Goal: Task Accomplishment & Management: Manage account settings

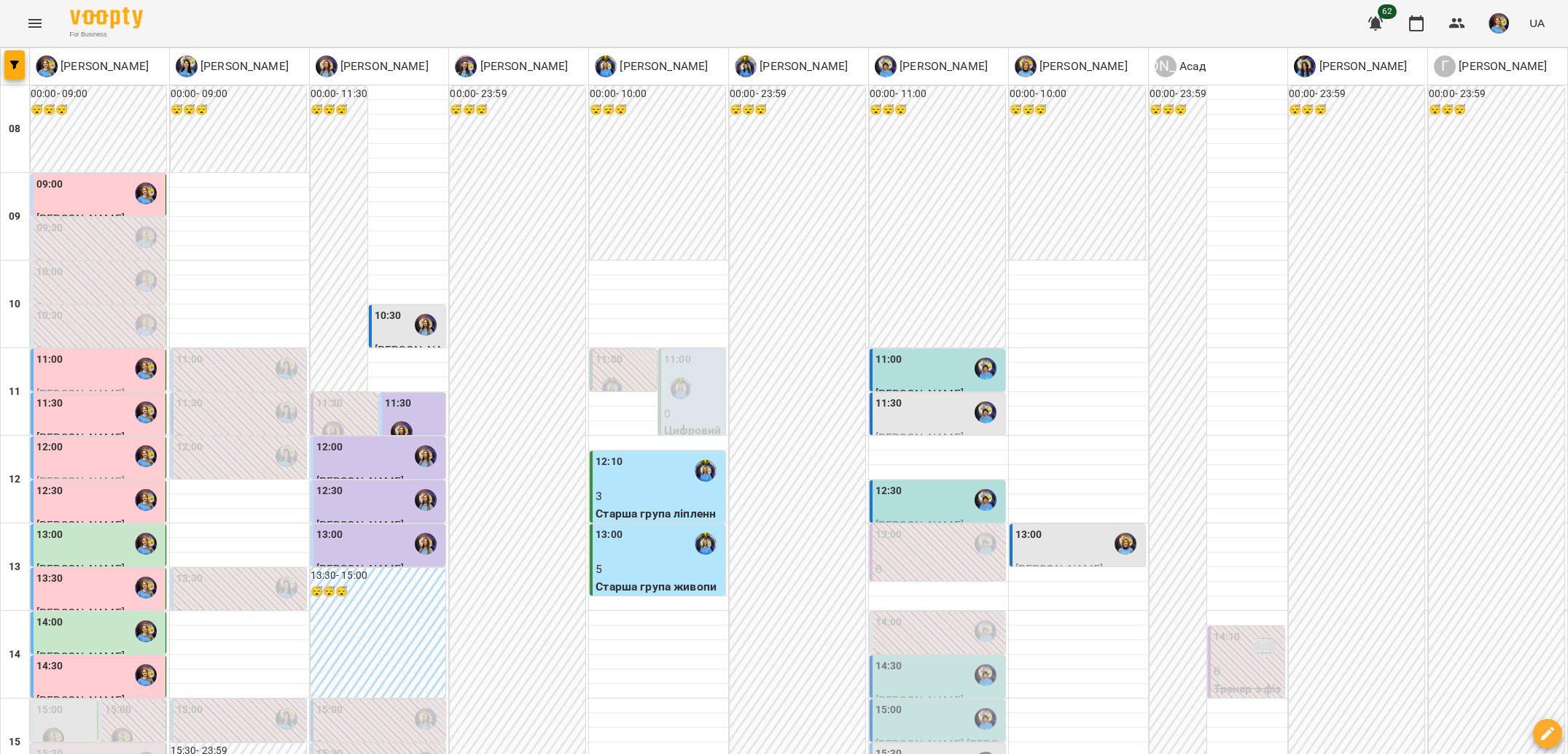
scroll to position [107, 0]
click at [1299, 222] on div "00:00 - 23:59 😴😴😴" at bounding box center [1356, 654] width 136 height 1136
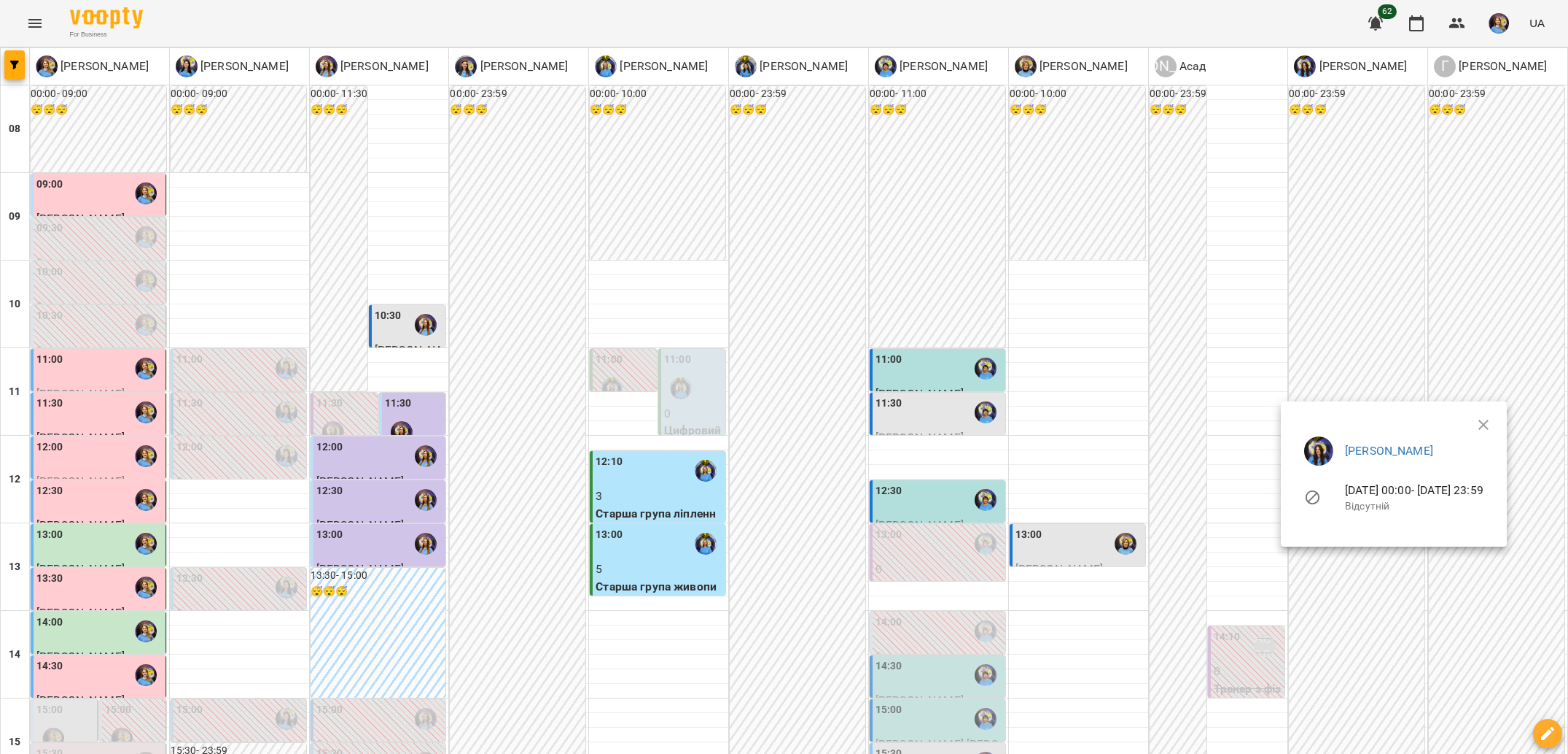
click at [1289, 258] on div at bounding box center [784, 377] width 1568 height 754
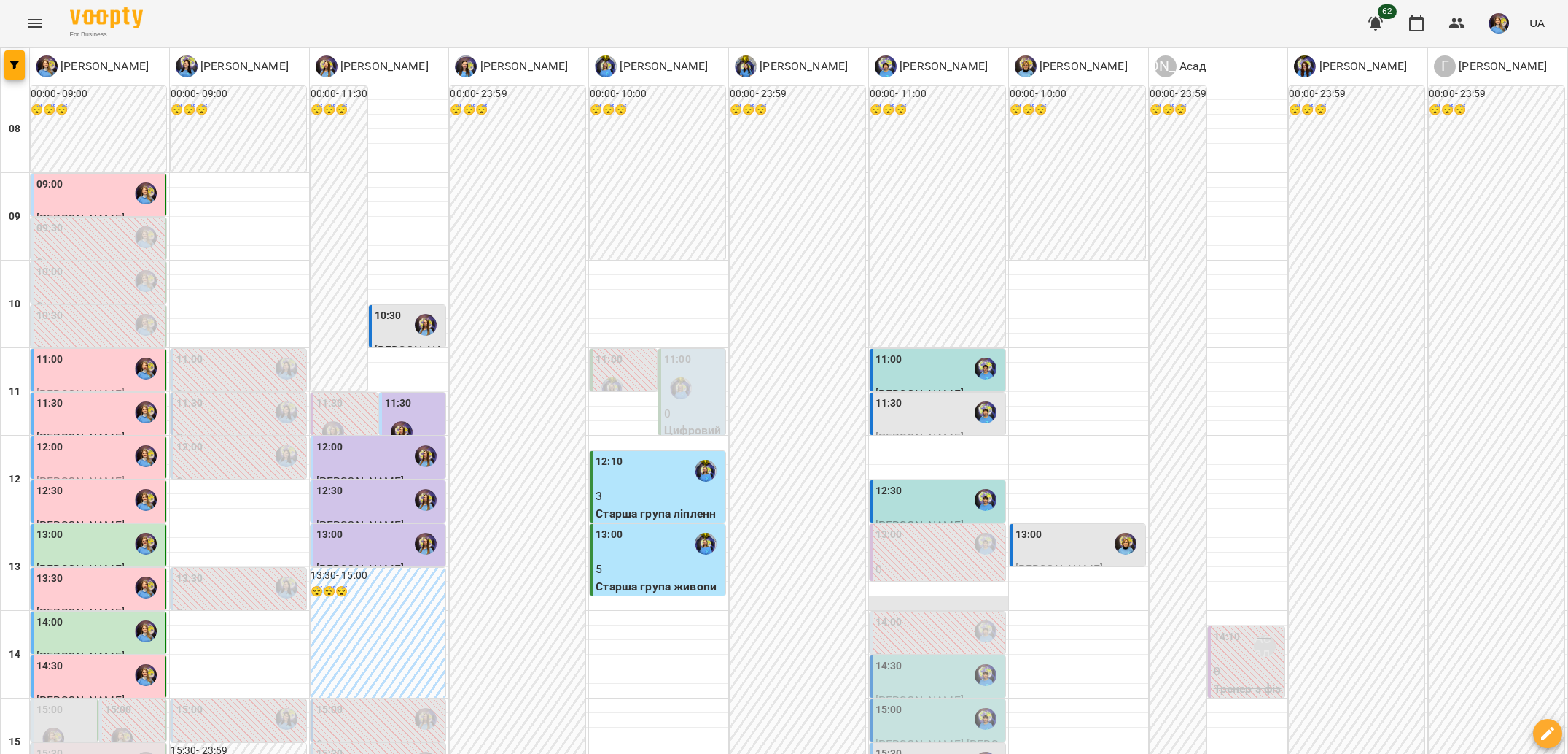
scroll to position [340, 0]
click at [39, 721] on div at bounding box center [53, 738] width 34 height 34
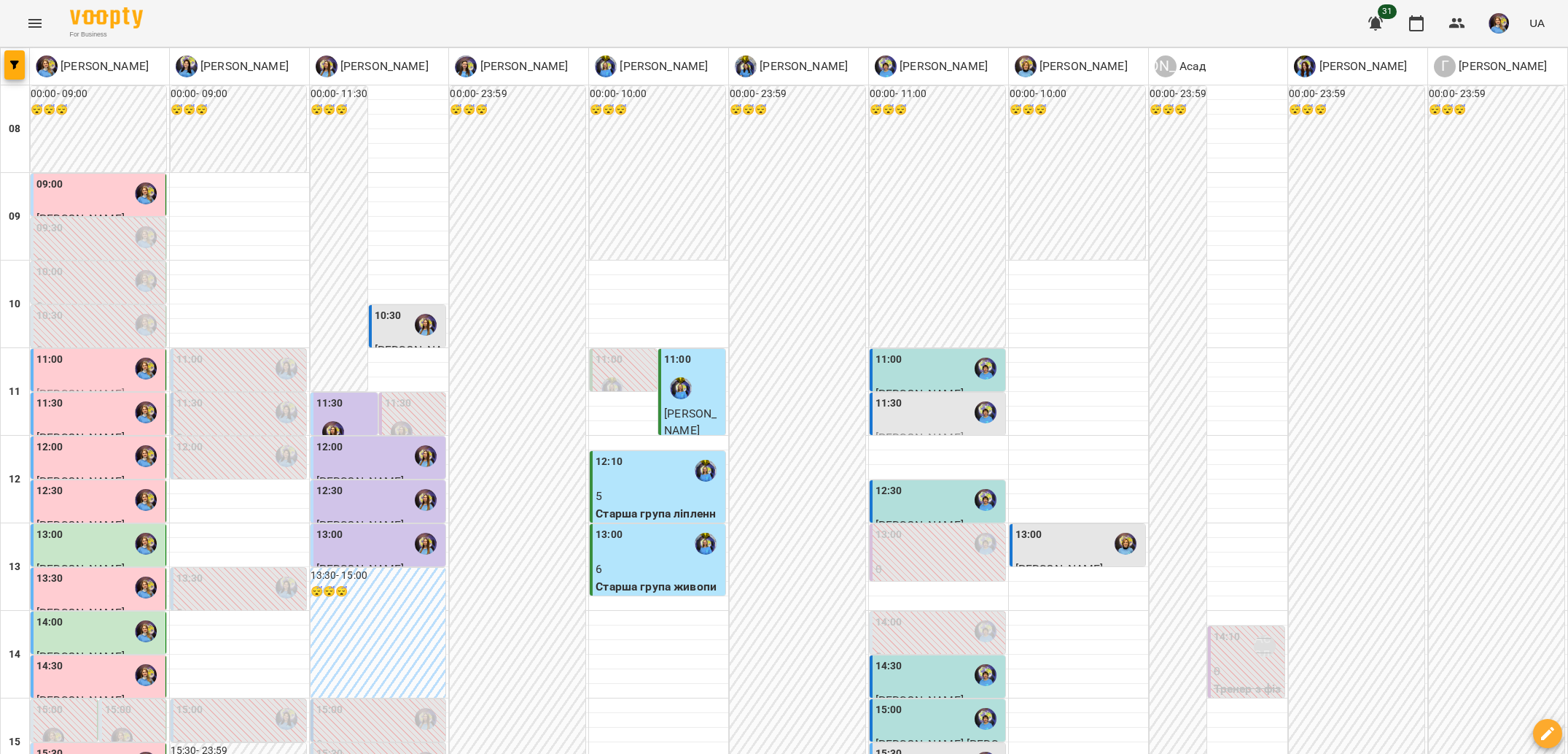
scroll to position [445, 0]
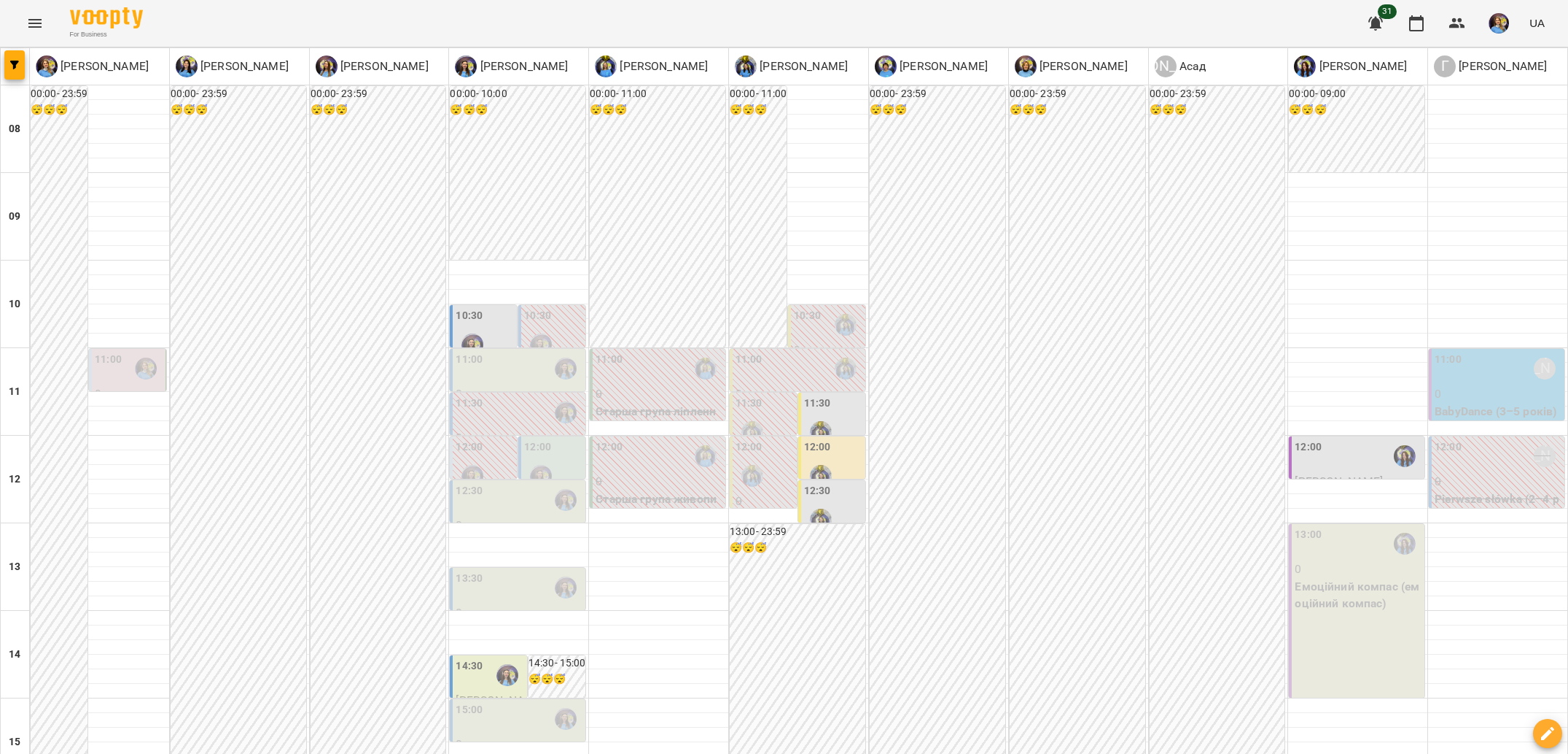
click at [476, 325] on div "10:30" at bounding box center [469, 318] width 27 height 19
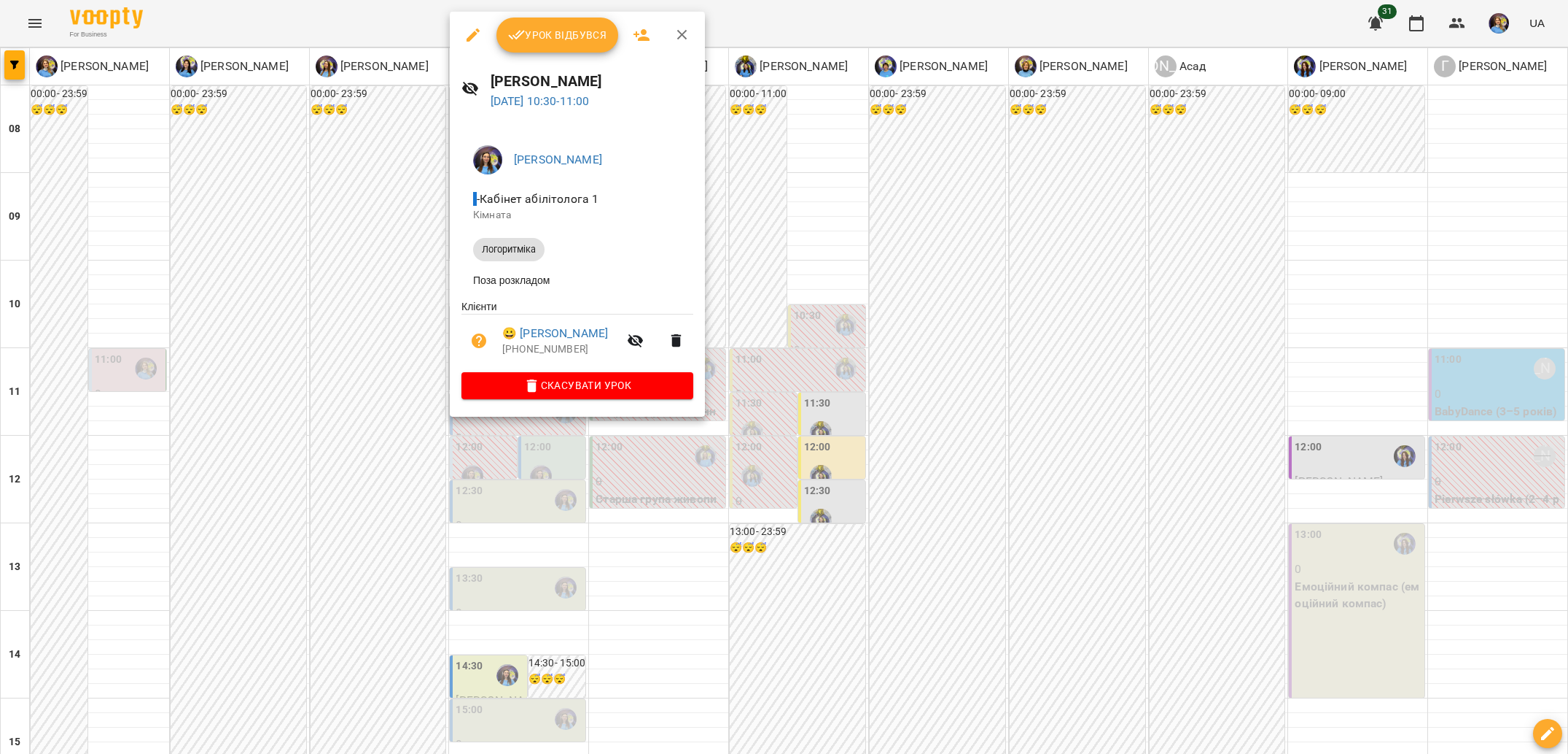
click at [317, 356] on div at bounding box center [784, 377] width 1568 height 754
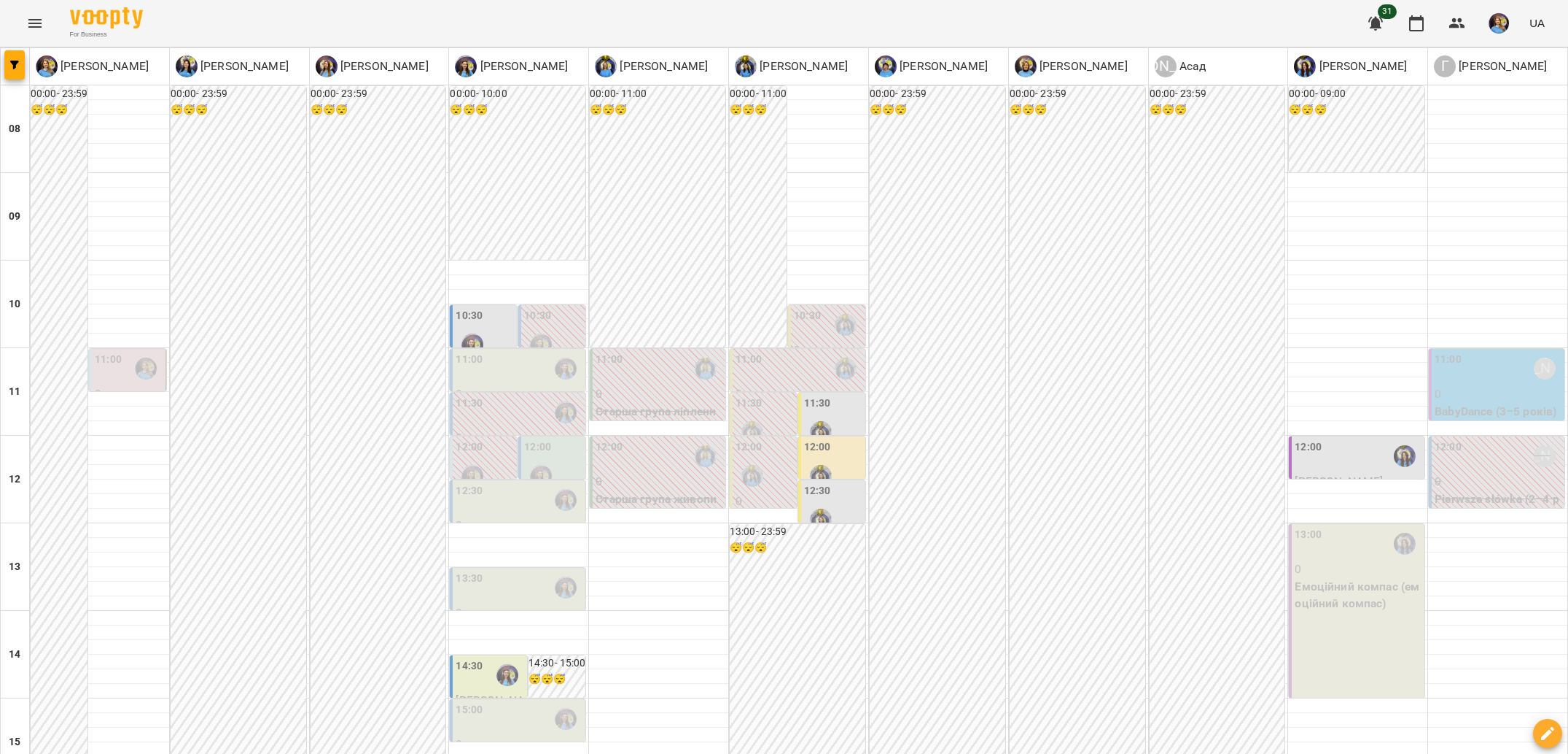
click at [510, 374] on div "11:00" at bounding box center [519, 368] width 127 height 34
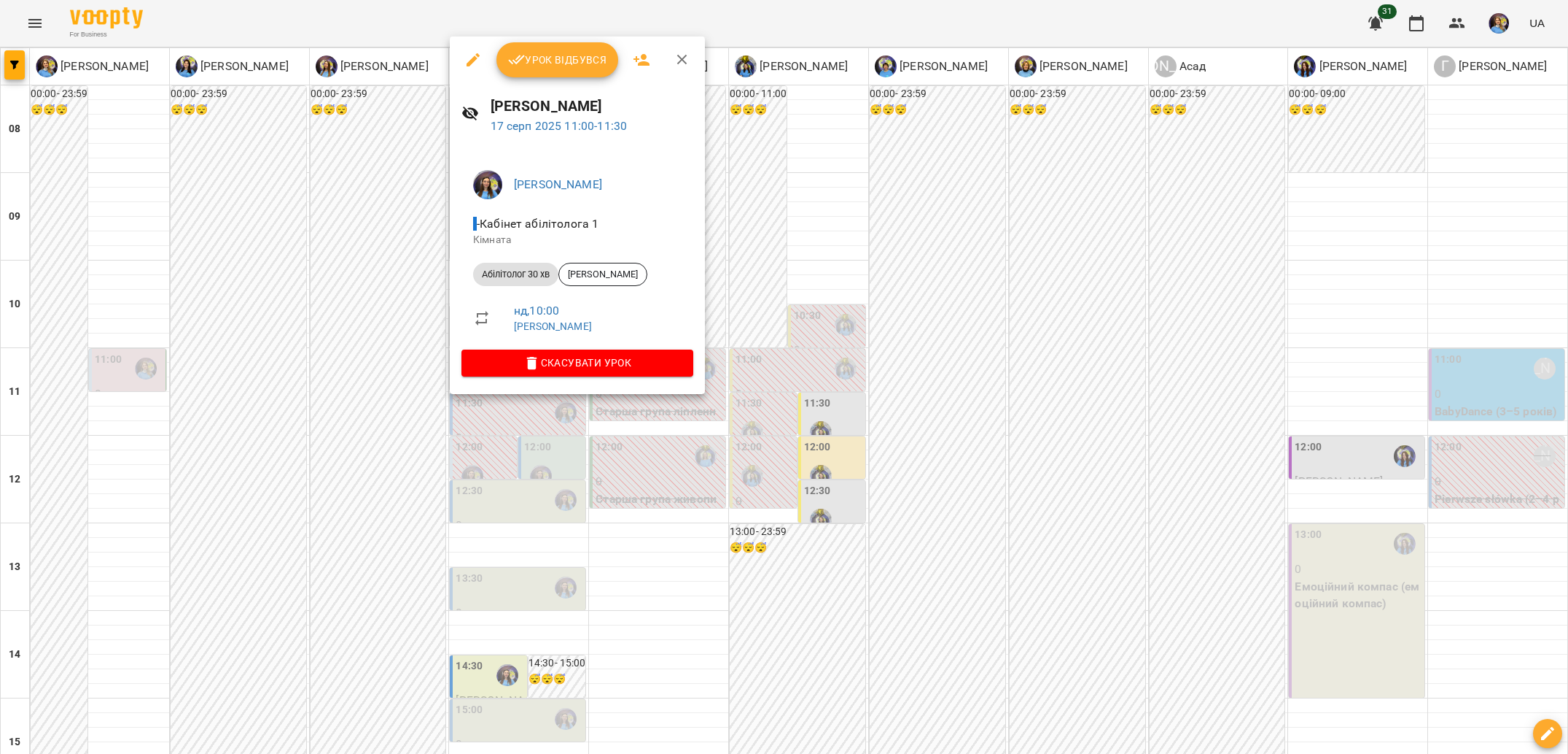
click at [299, 359] on div at bounding box center [784, 377] width 1568 height 754
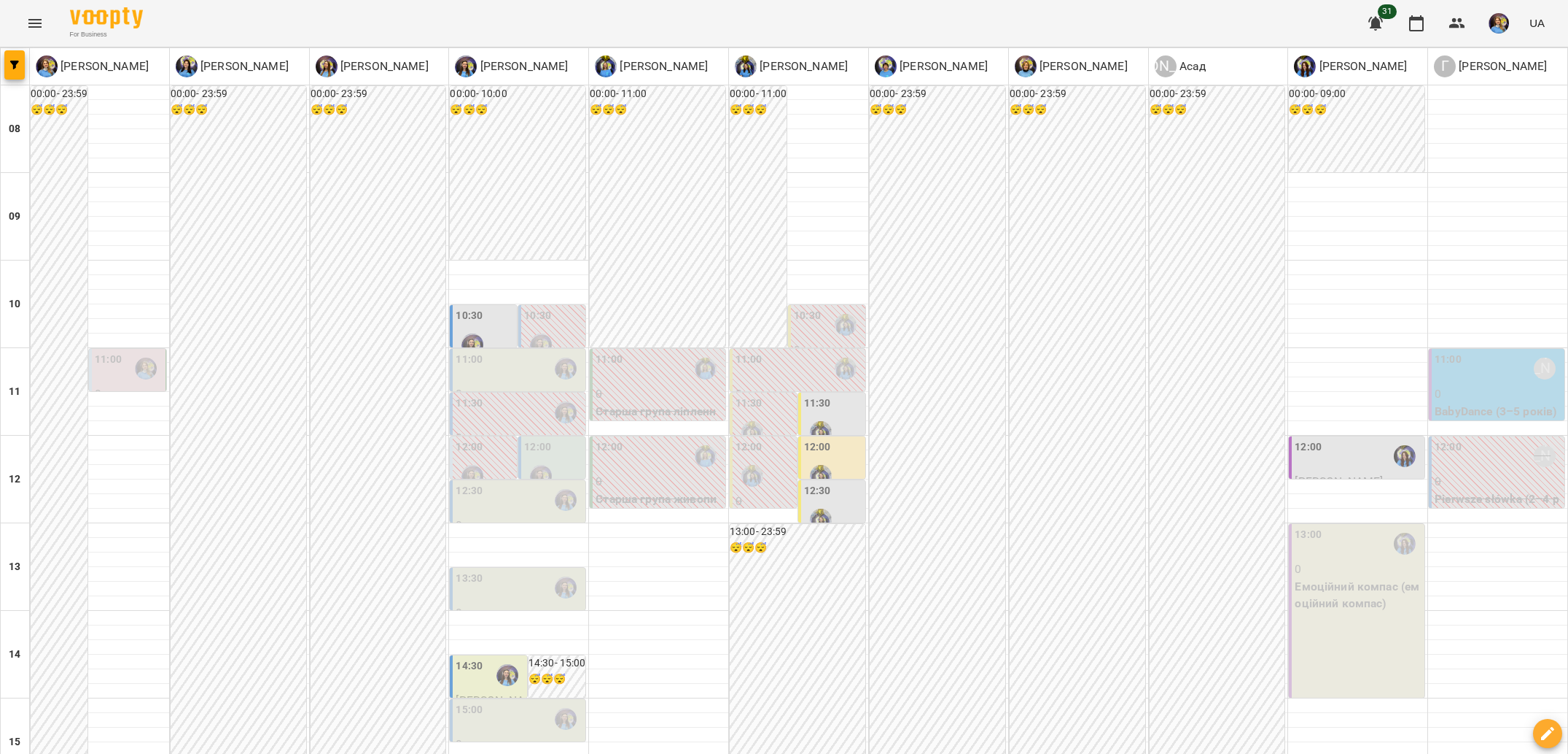
click at [553, 460] on div at bounding box center [541, 475] width 34 height 34
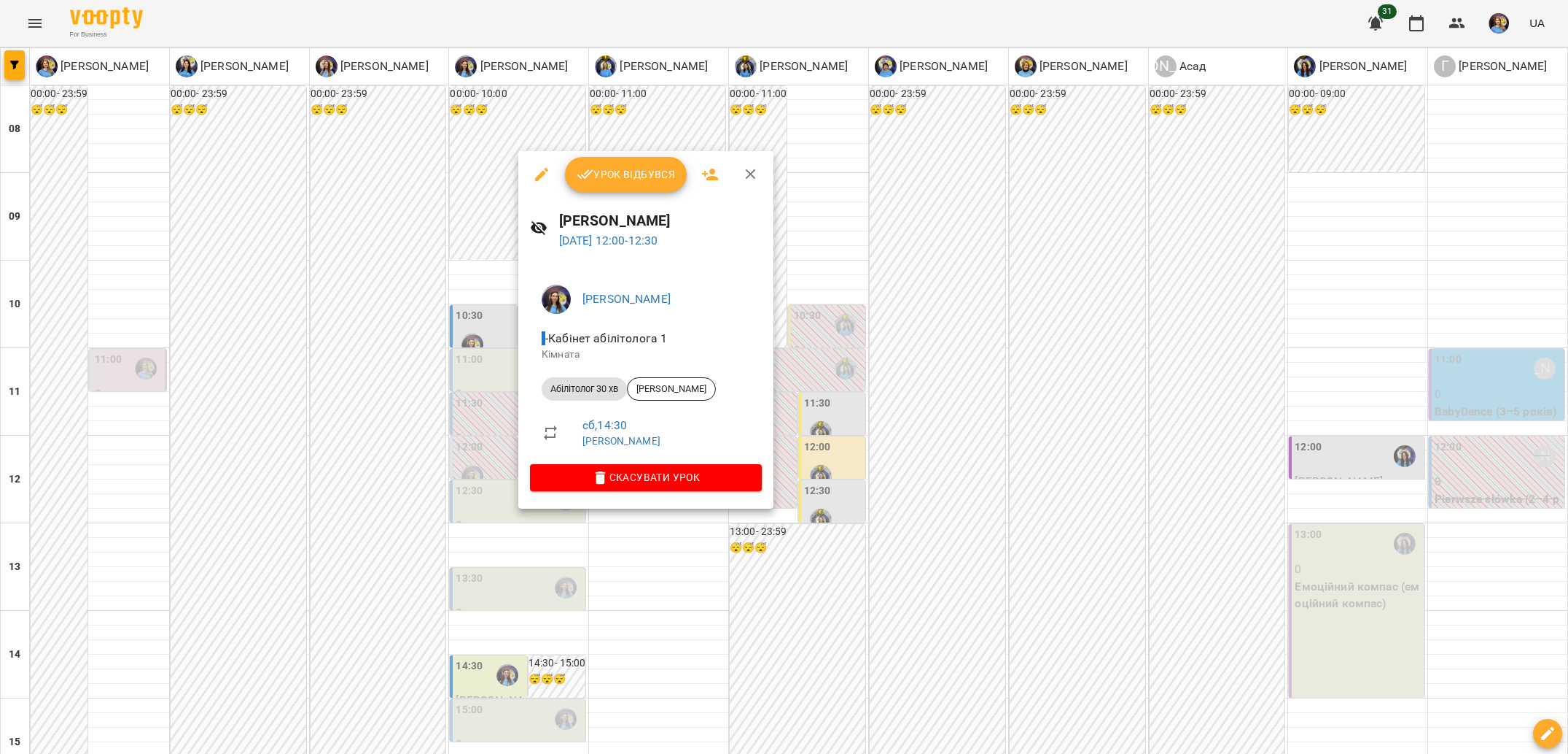
click at [418, 420] on div at bounding box center [784, 377] width 1568 height 754
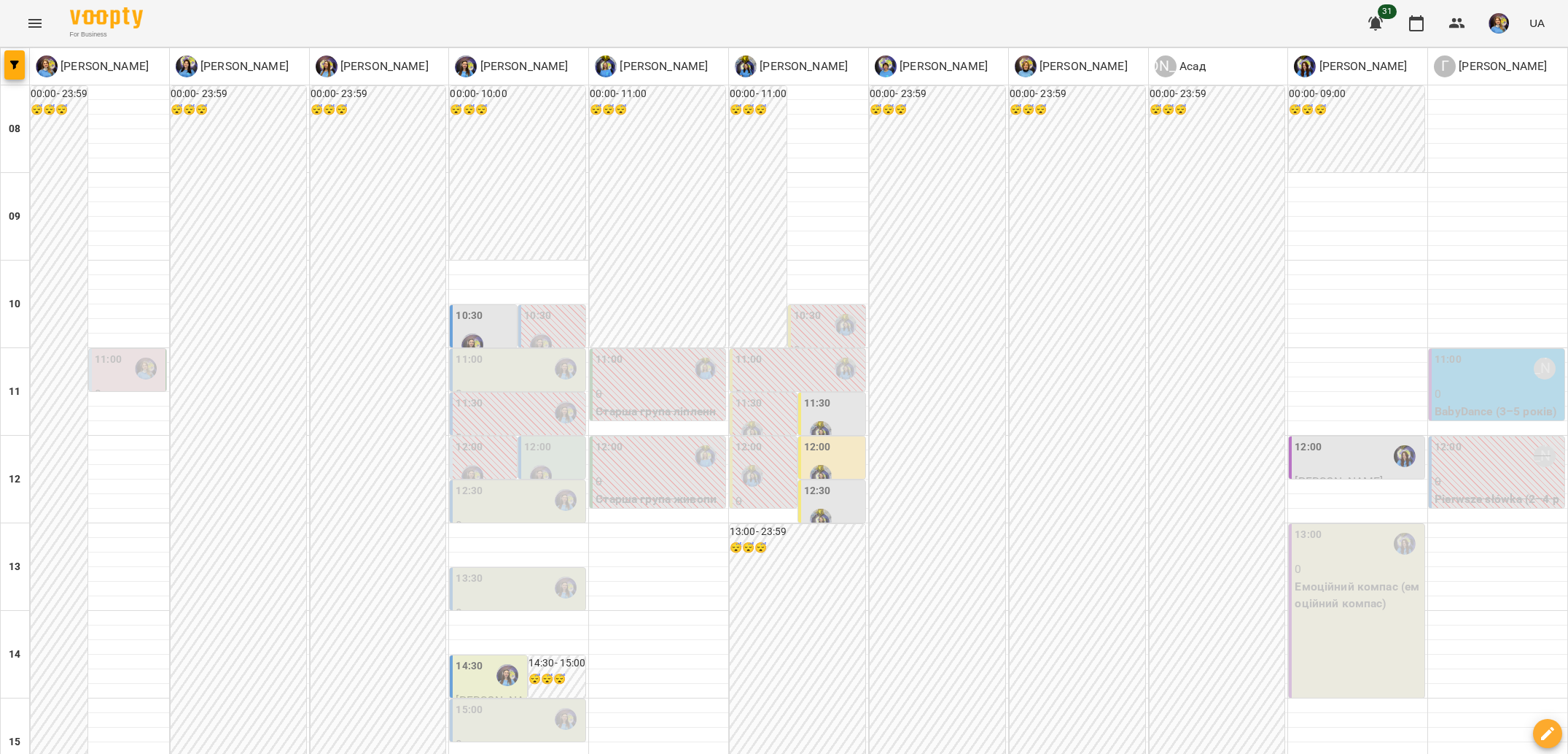
click at [505, 504] on div "12:30" at bounding box center [519, 499] width 127 height 34
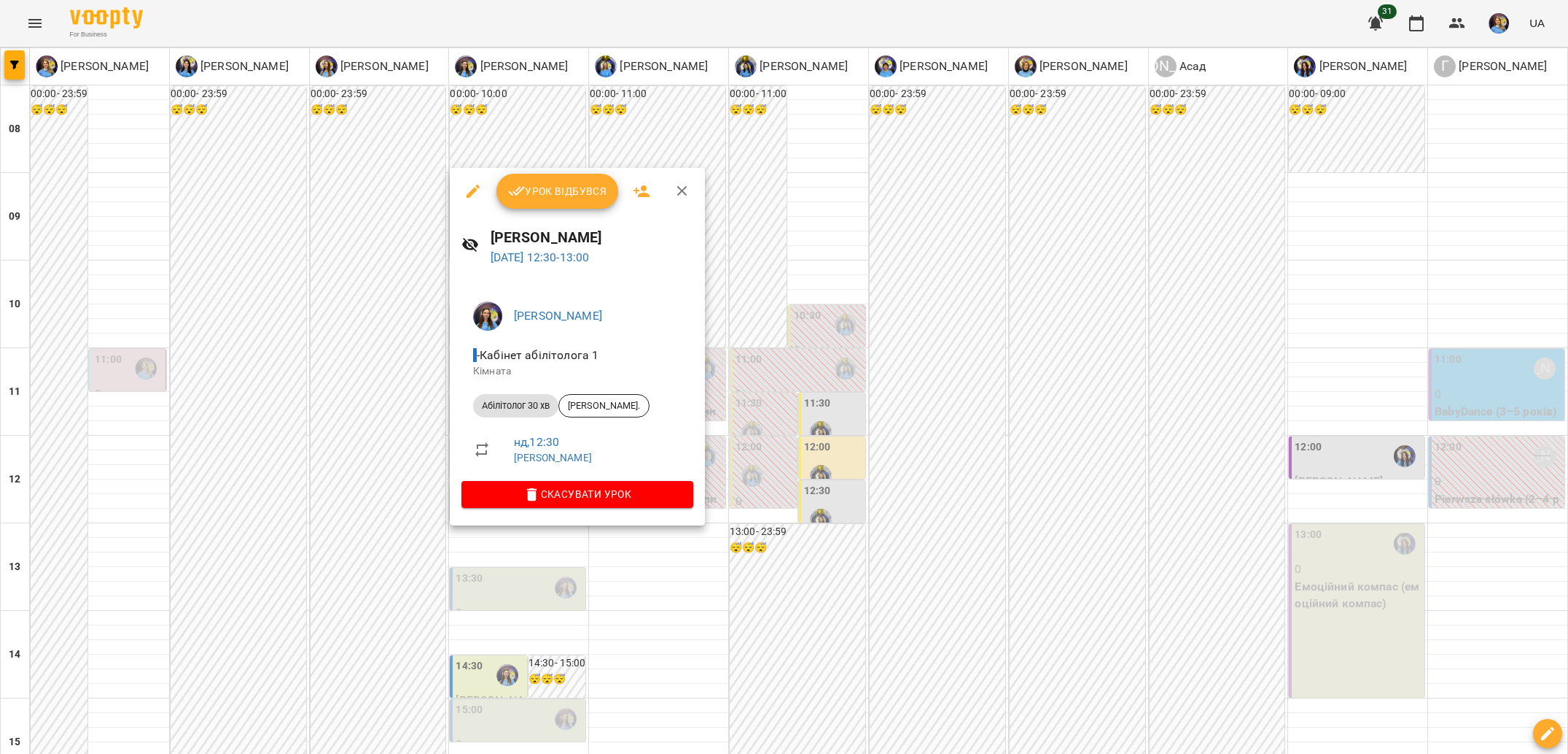
click at [414, 496] on div at bounding box center [784, 377] width 1568 height 754
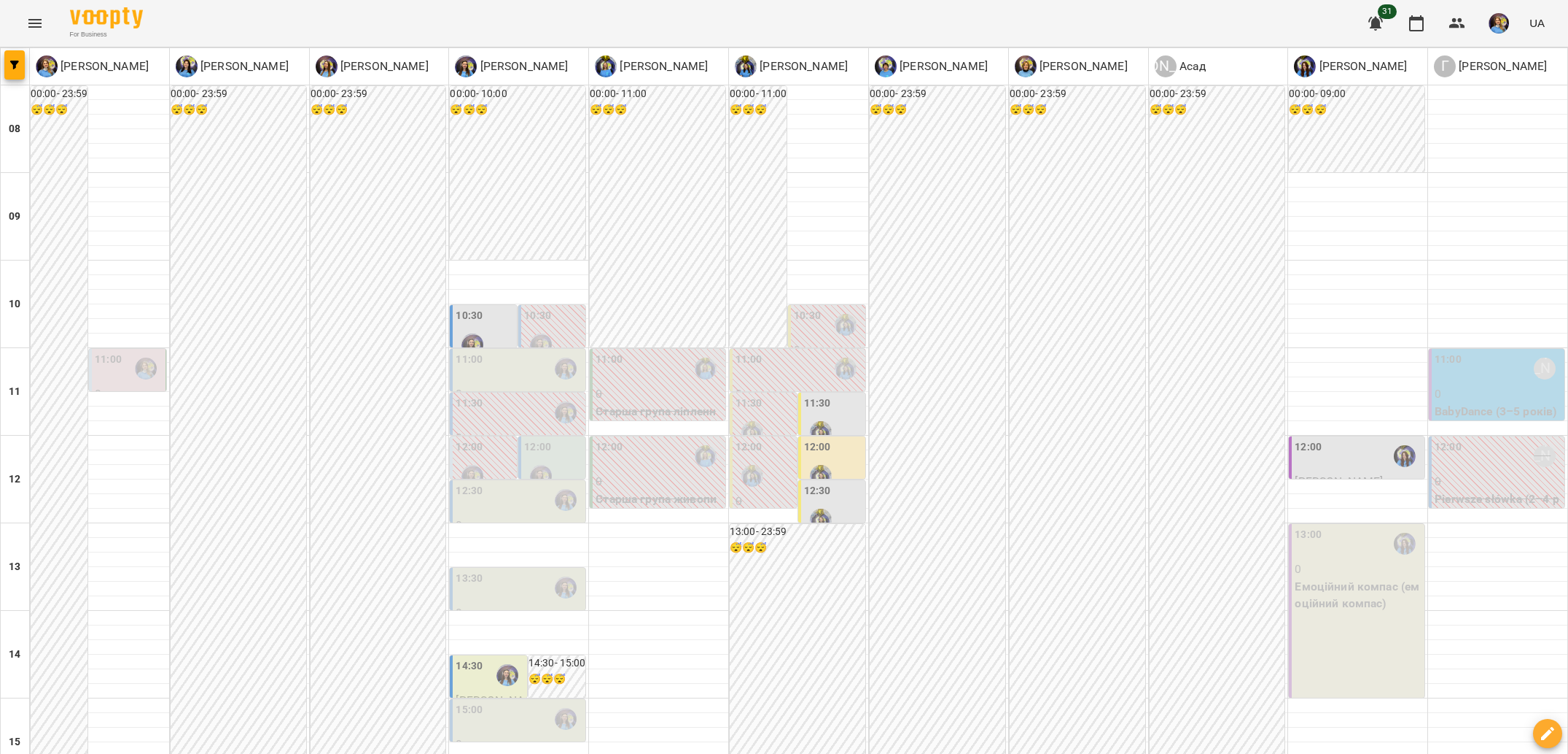
scroll to position [243, 0]
click at [489, 570] on div "13:30" at bounding box center [519, 586] width 127 height 34
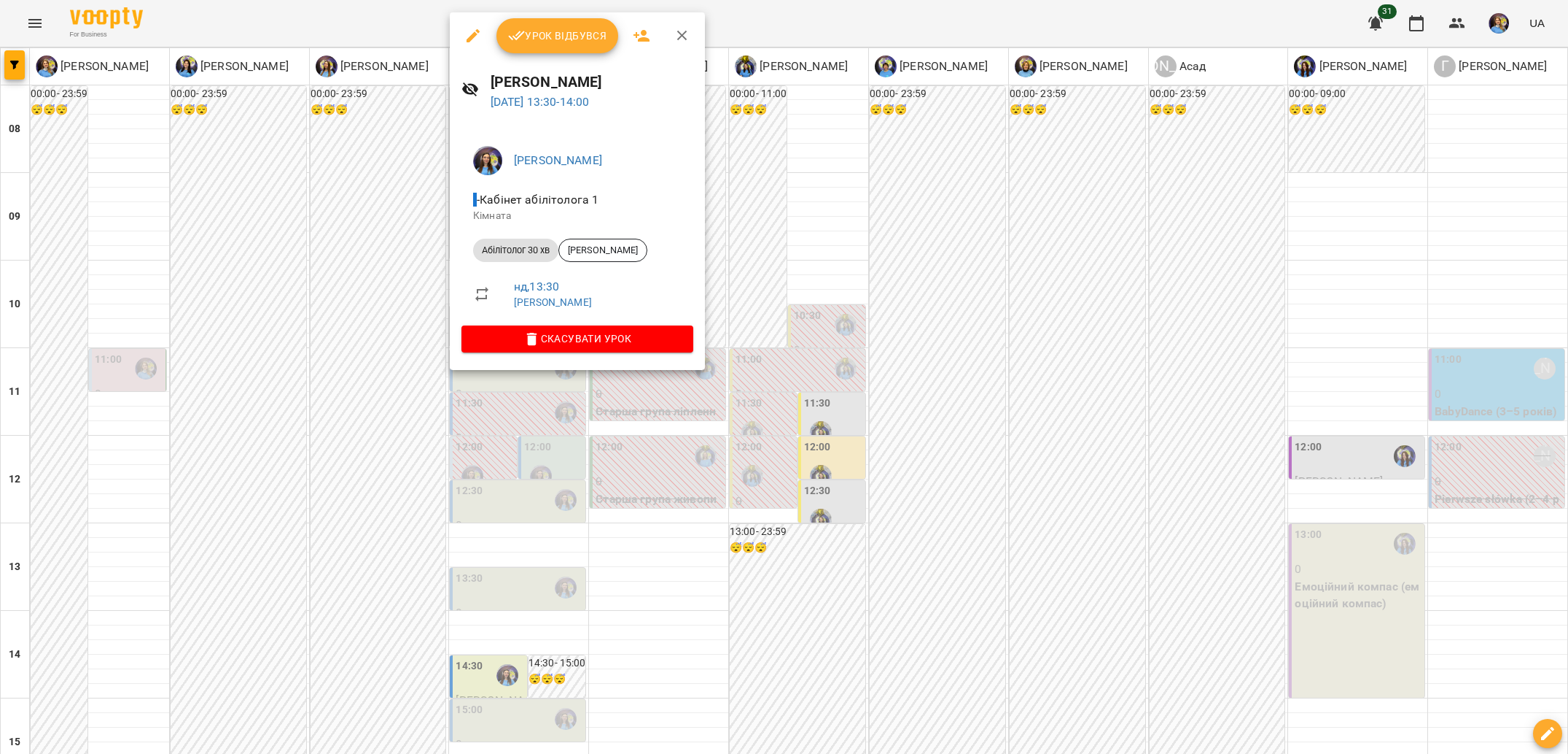
click at [401, 356] on div at bounding box center [784, 377] width 1568 height 754
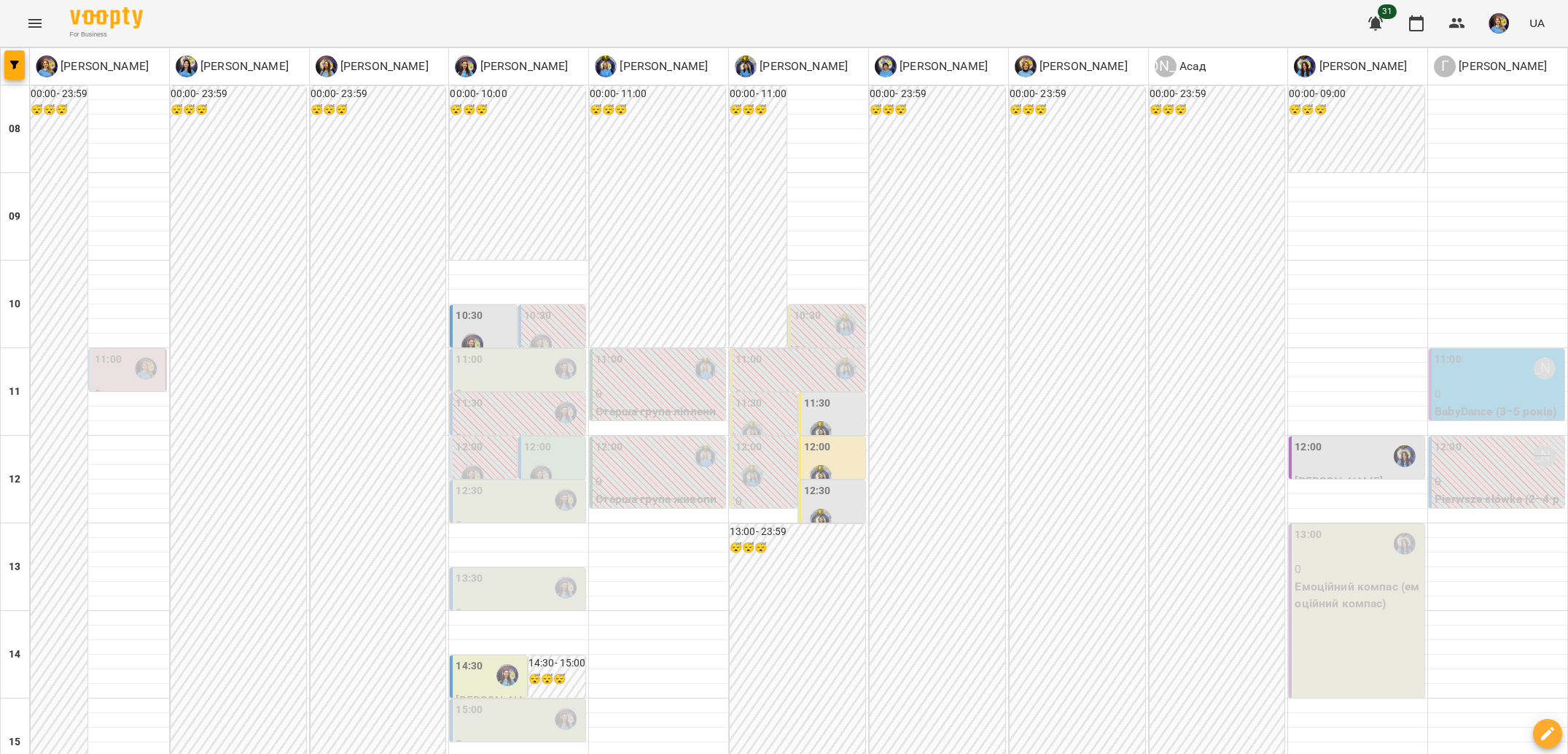
click at [497, 658] on div at bounding box center [507, 674] width 34 height 34
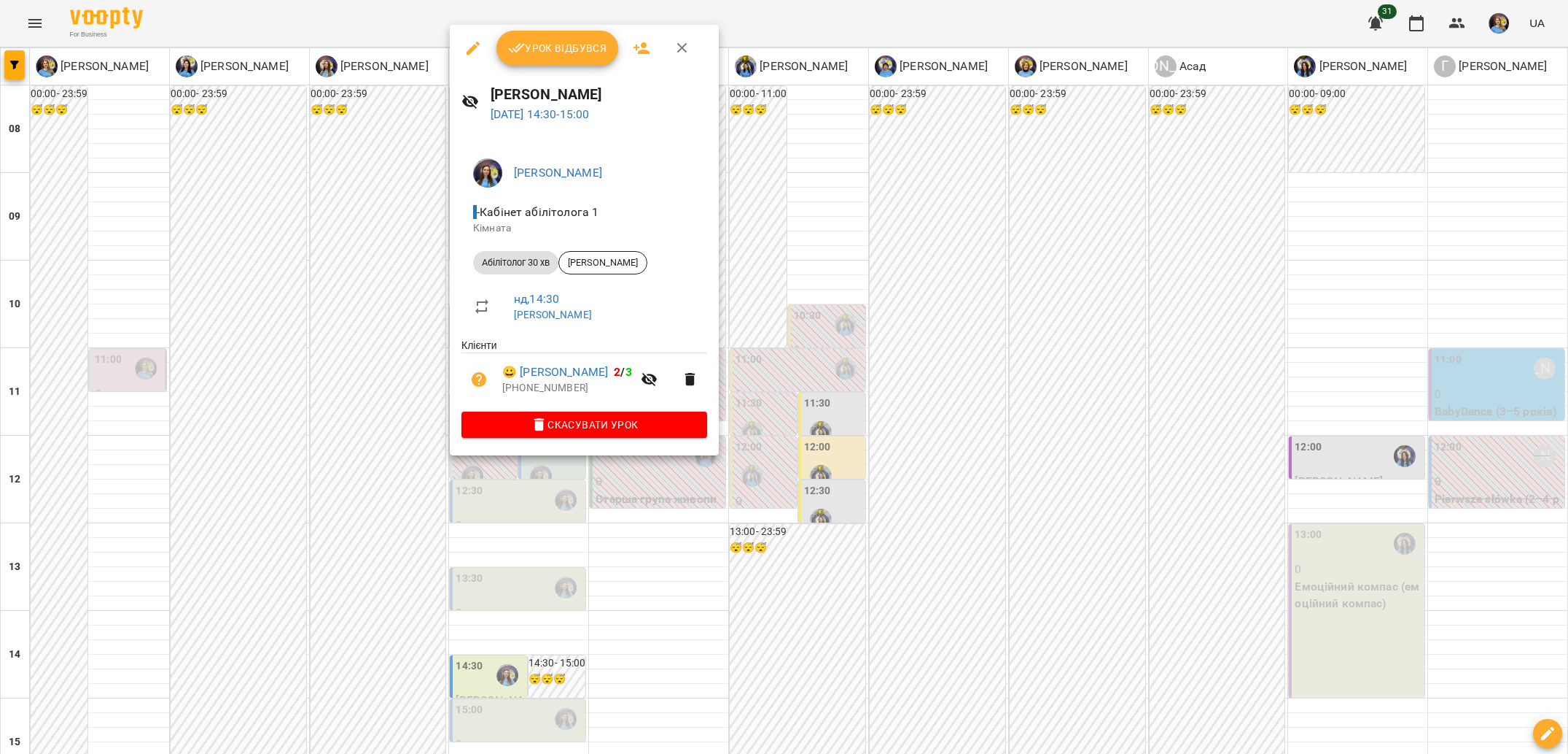
click at [281, 424] on div at bounding box center [784, 377] width 1568 height 754
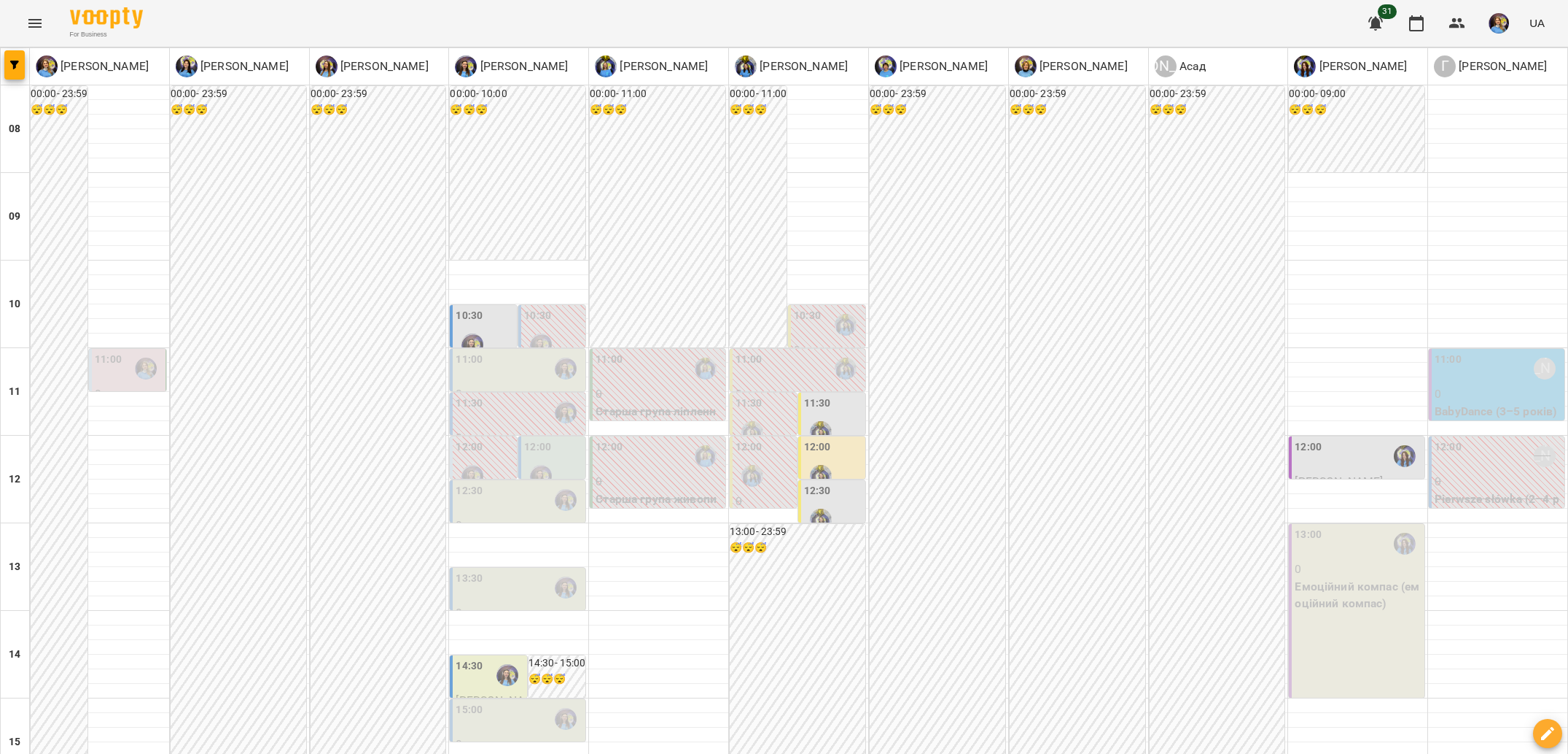
click at [506, 702] on div "15:00" at bounding box center [519, 718] width 127 height 34
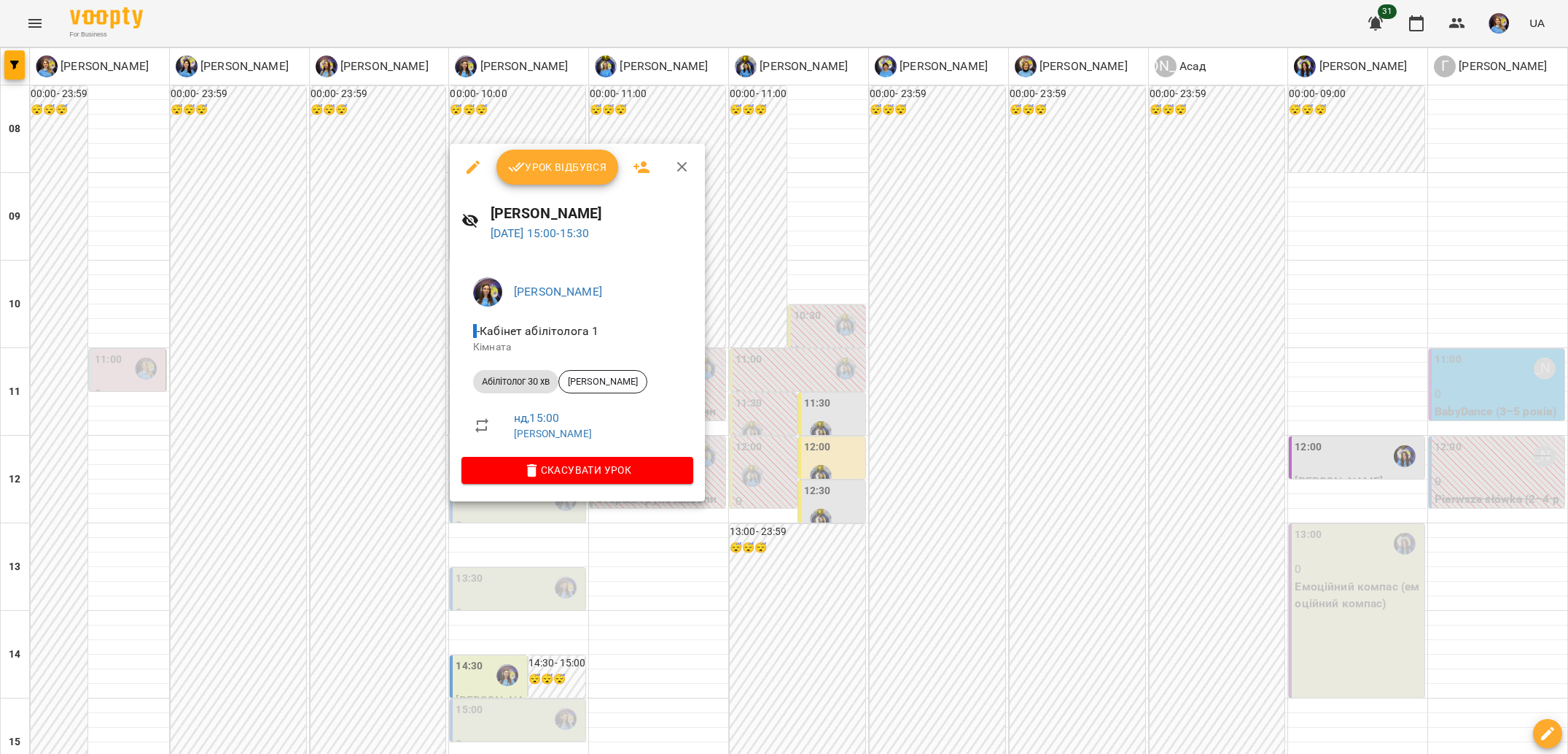
click at [594, 559] on div at bounding box center [784, 377] width 1568 height 754
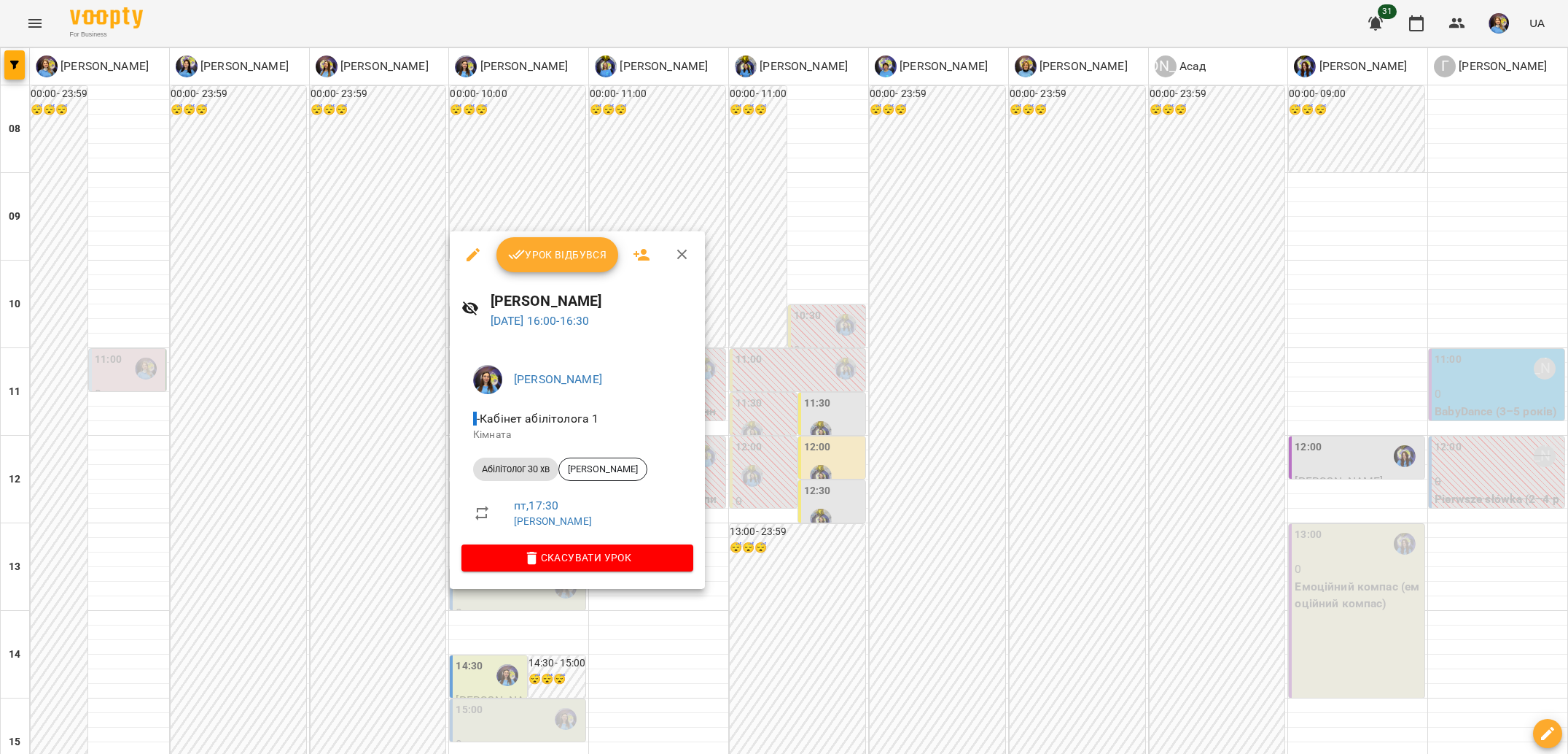
click at [810, 555] on div at bounding box center [784, 377] width 1568 height 754
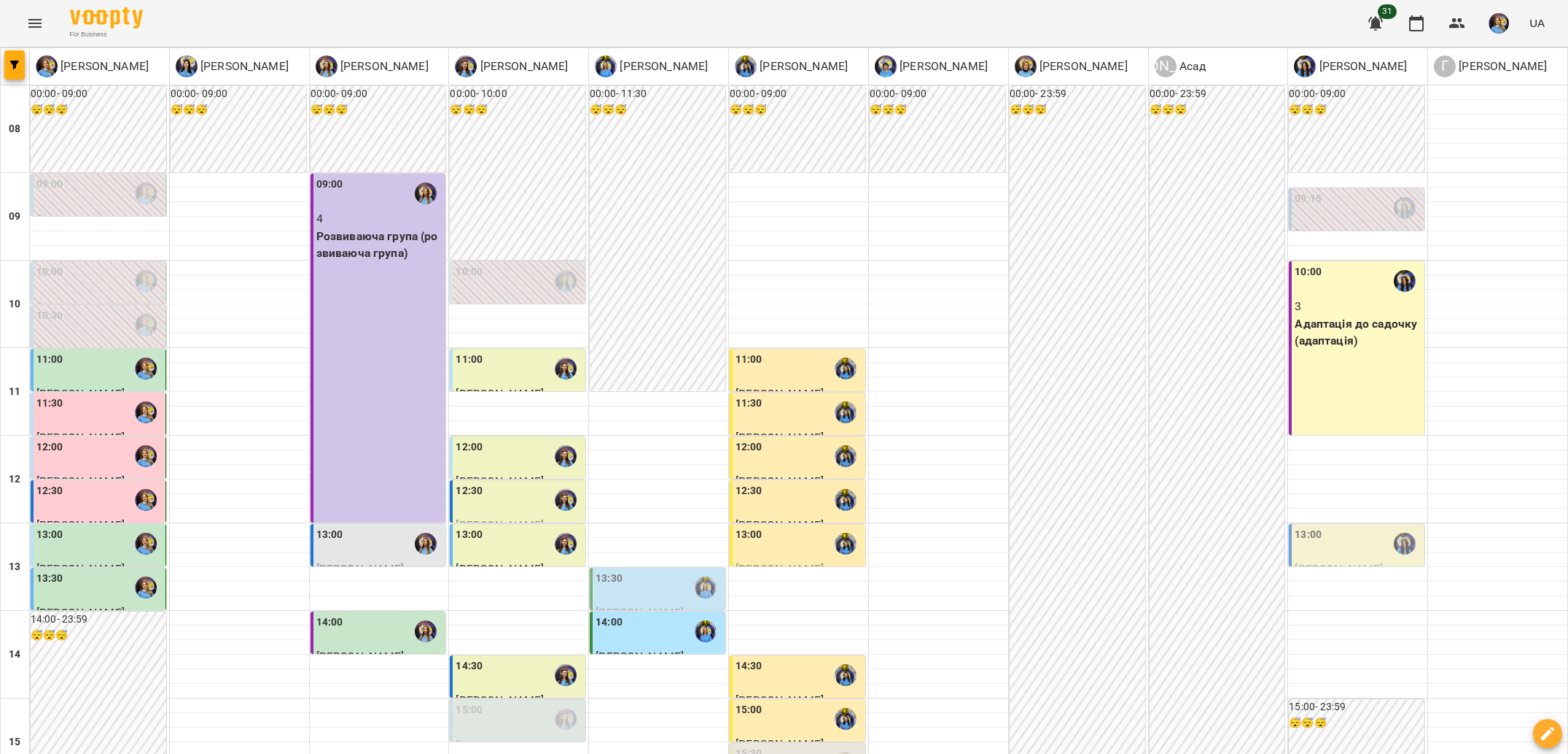
scroll to position [525, 0]
click at [527, 658] on div "14:30" at bounding box center [519, 674] width 127 height 34
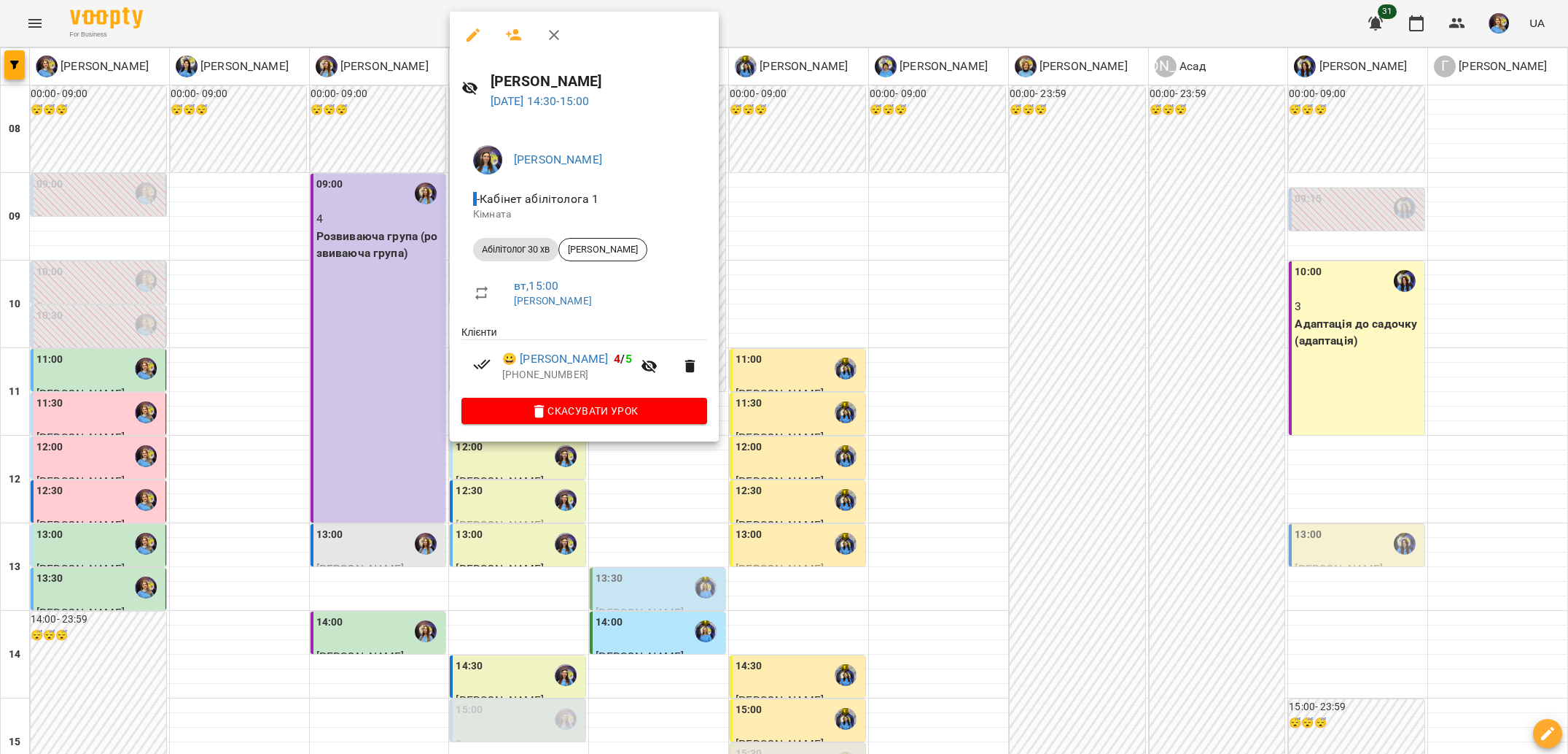
click at [415, 259] on div at bounding box center [784, 377] width 1568 height 754
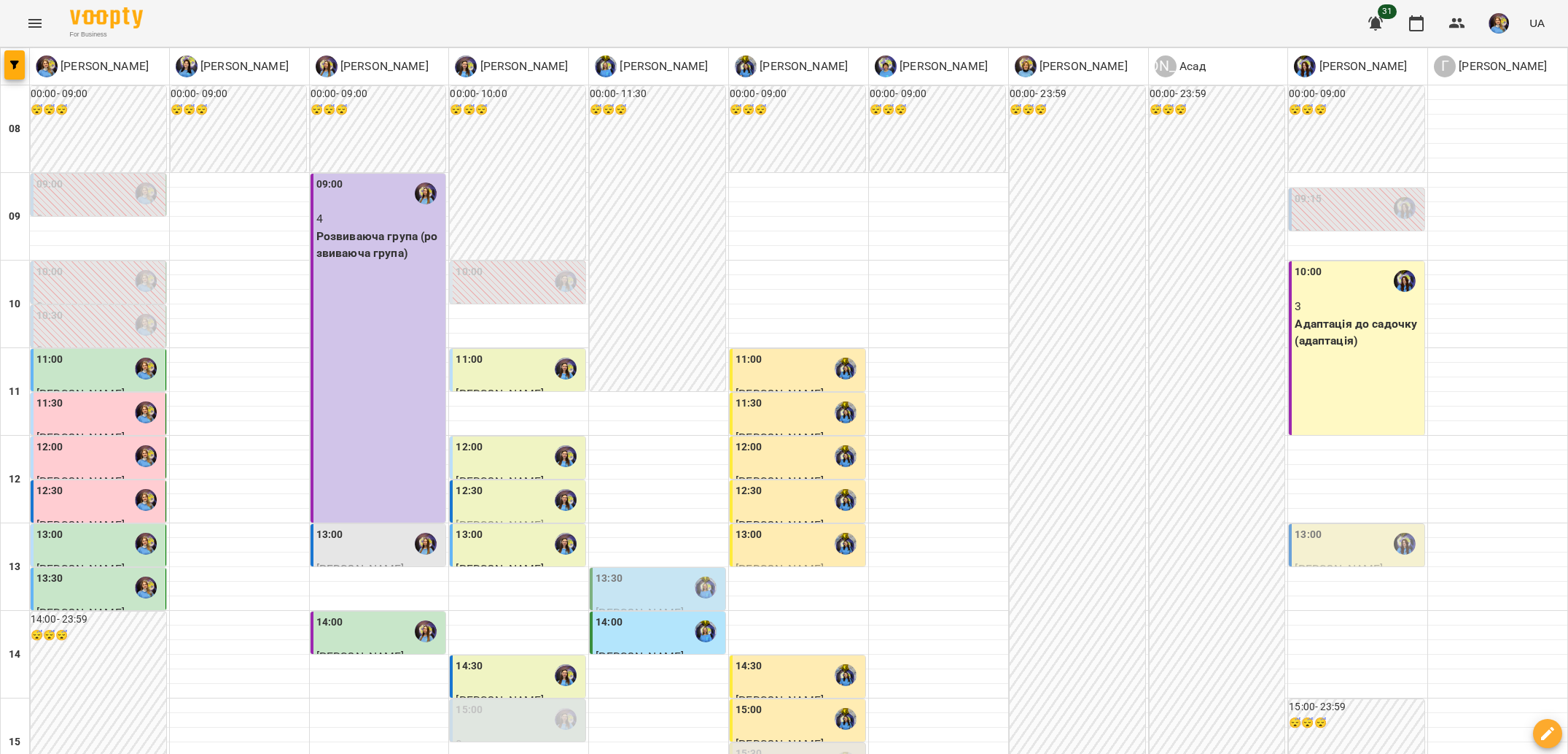
click at [483, 702] on div "15:00" at bounding box center [519, 718] width 127 height 34
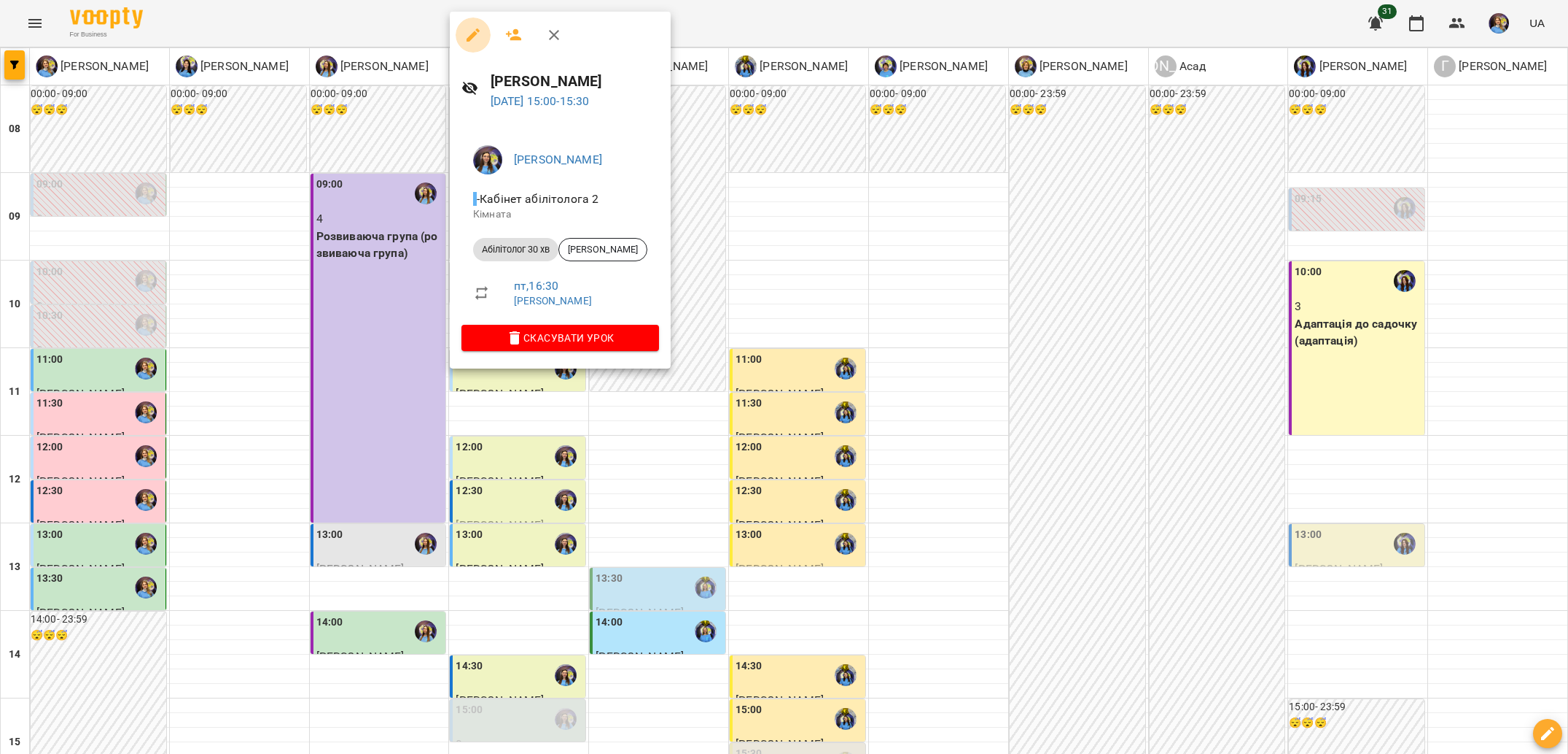
click at [465, 37] on icon "button" at bounding box center [474, 35] width 17 height 17
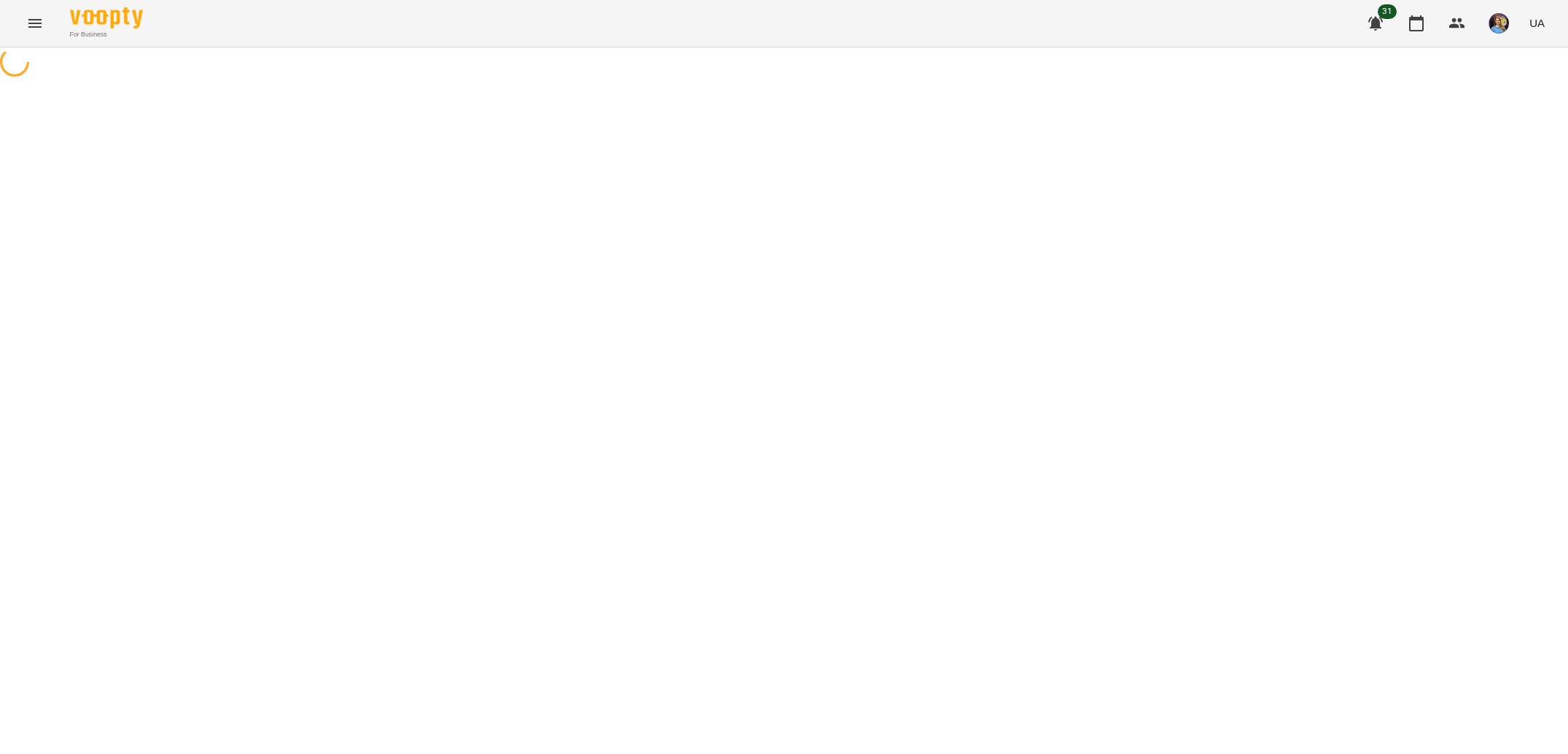
select select "**********"
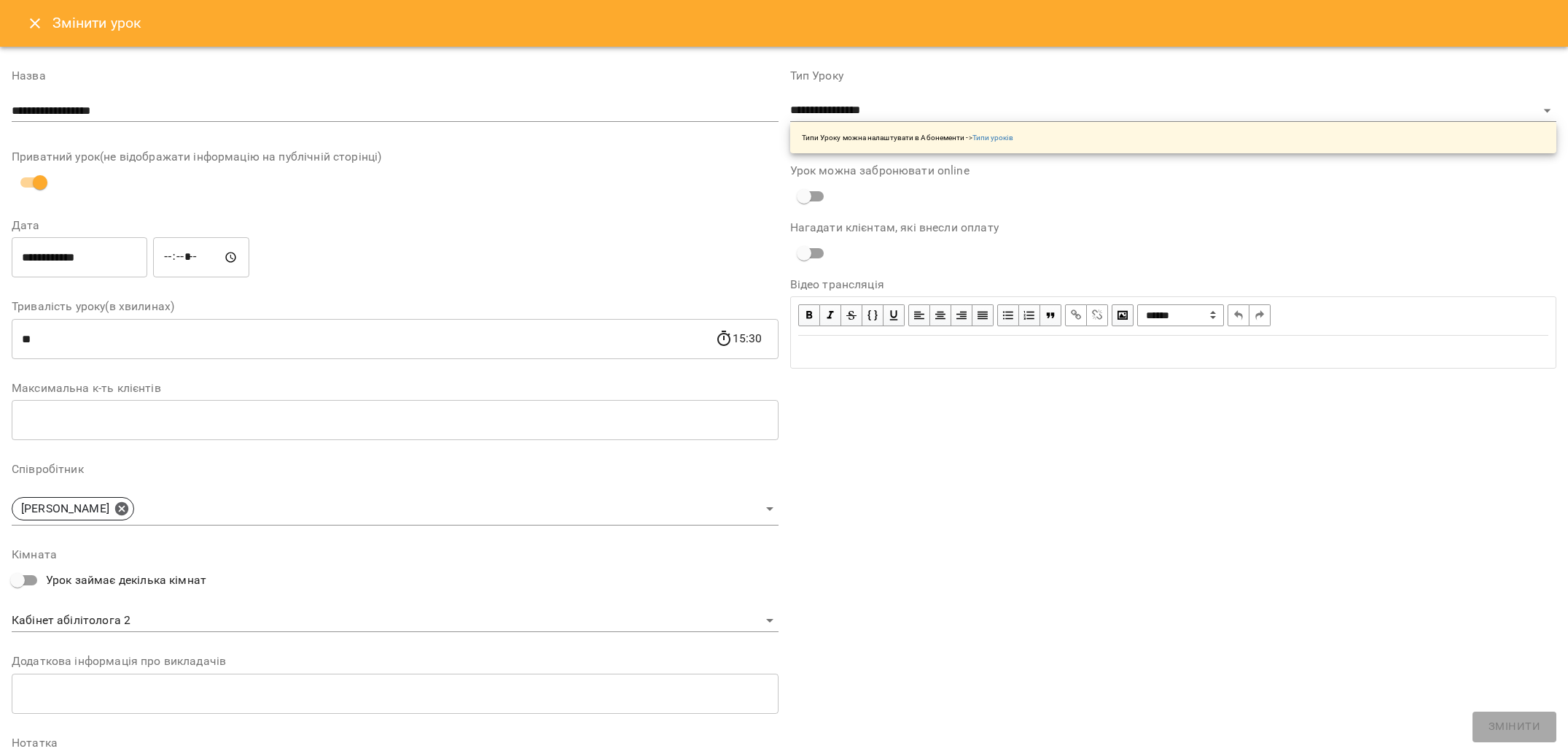
click at [40, 34] on button "Close" at bounding box center [35, 23] width 35 height 35
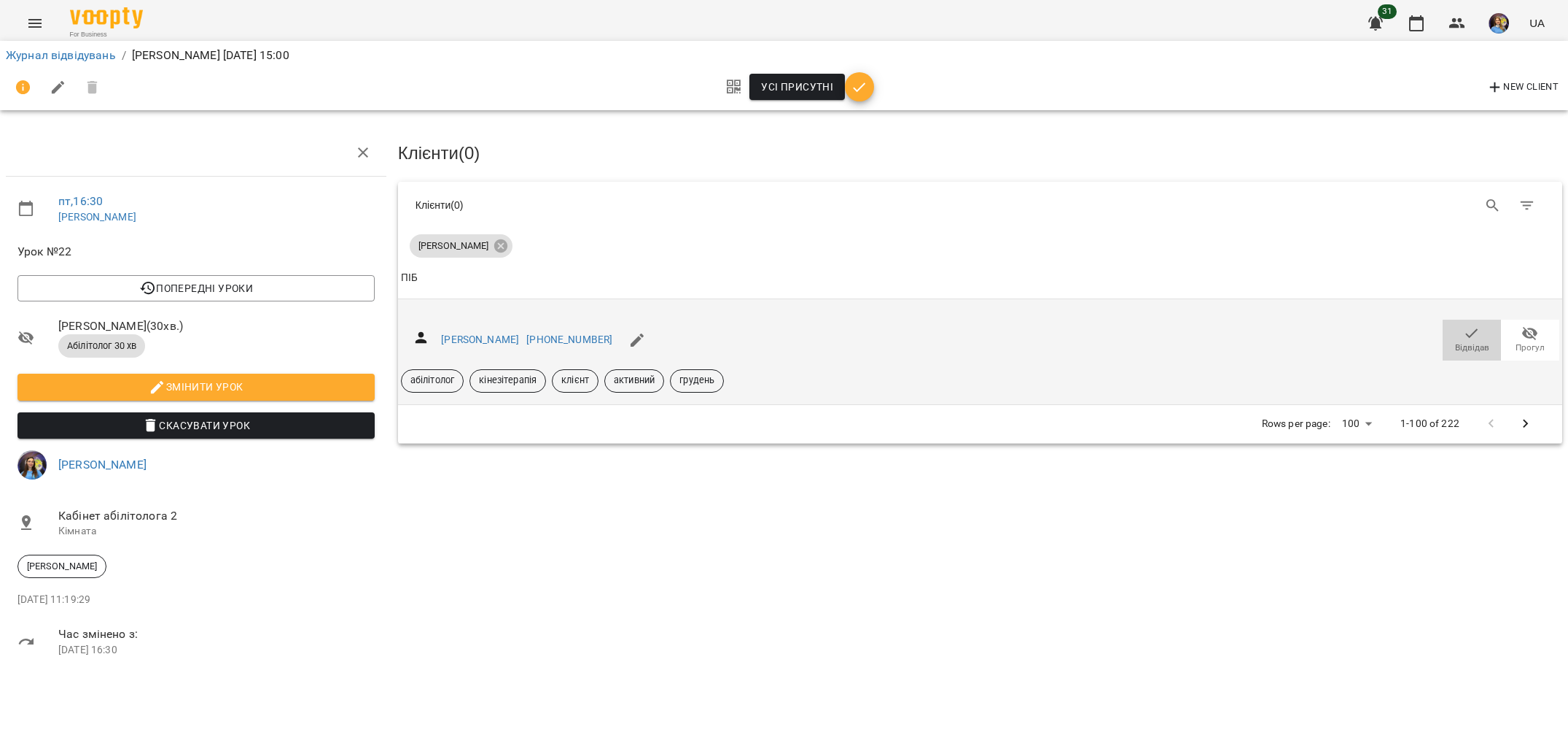
click at [1462, 337] on span "Відвідав" at bounding box center [1472, 339] width 40 height 29
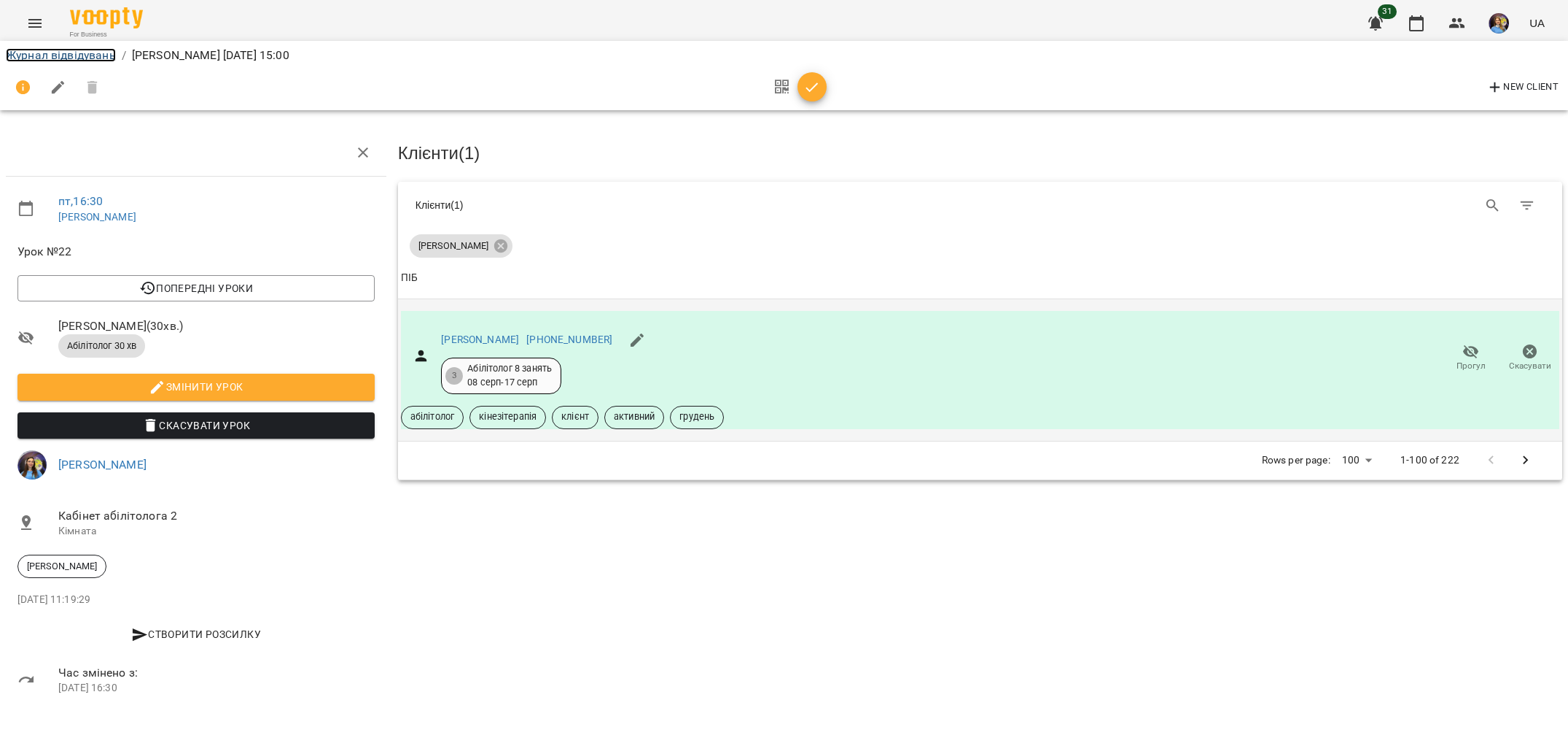
click at [61, 60] on link "Журнал відвідувань" at bounding box center [61, 55] width 110 height 13
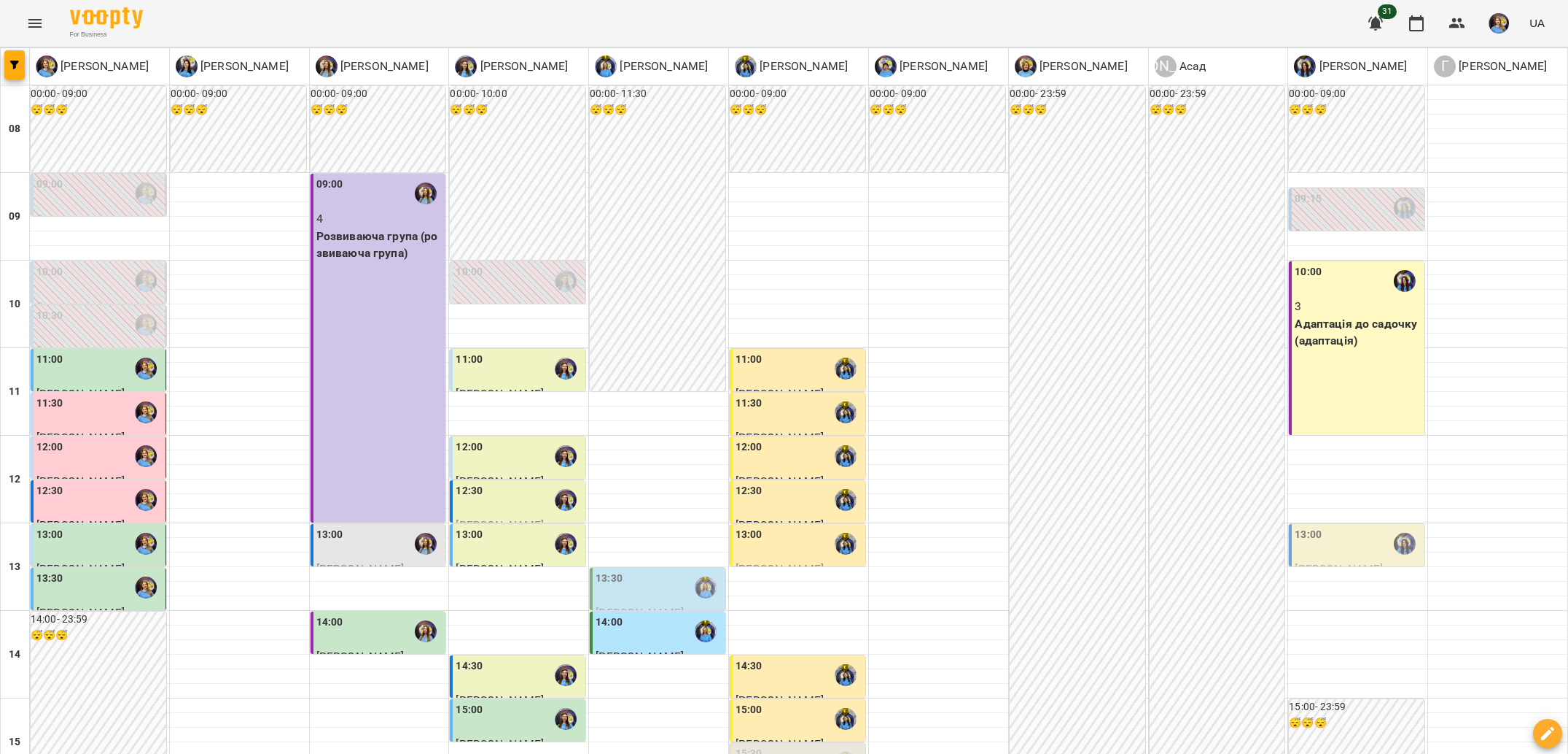
scroll to position [486, 0]
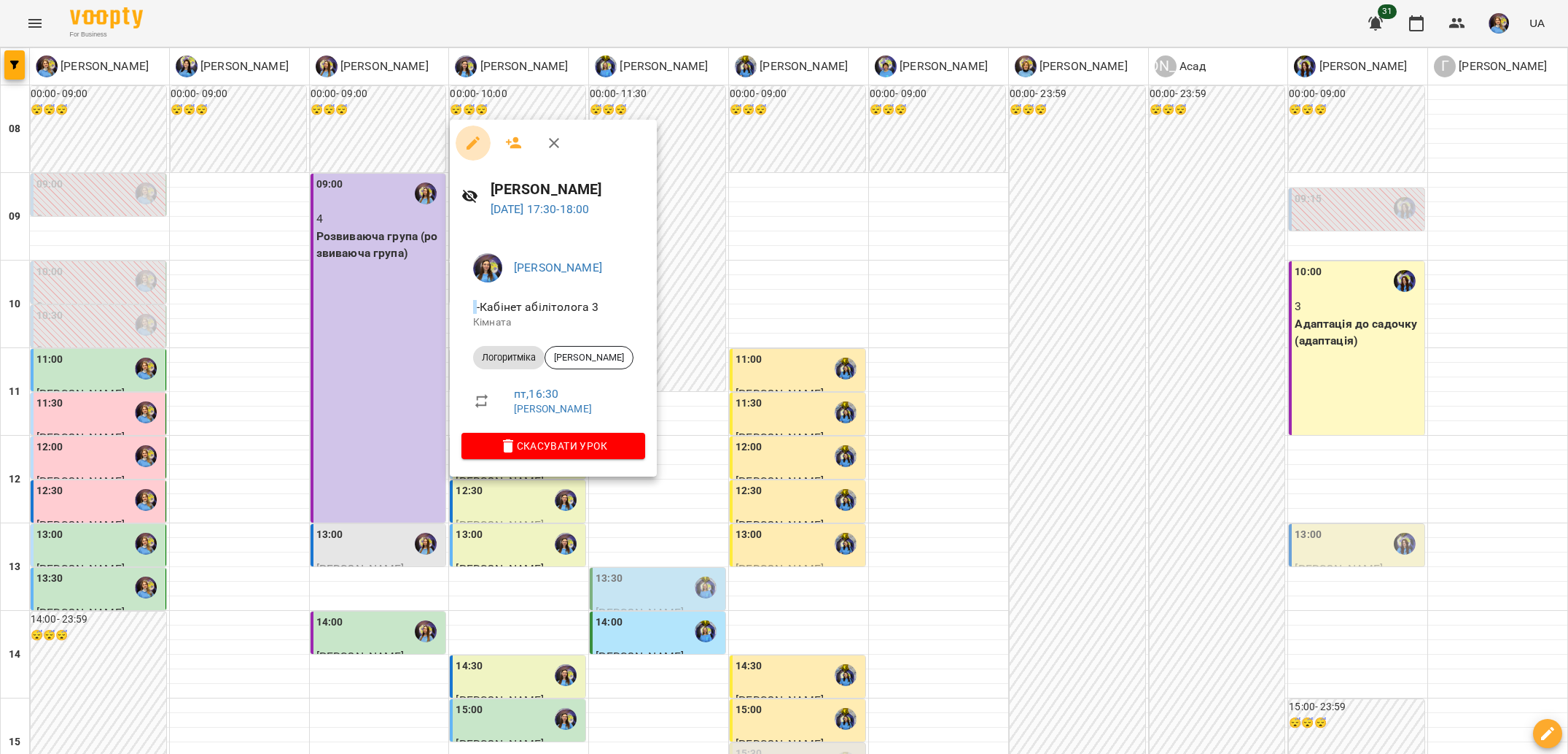
click at [478, 140] on icon "button" at bounding box center [474, 143] width 17 height 17
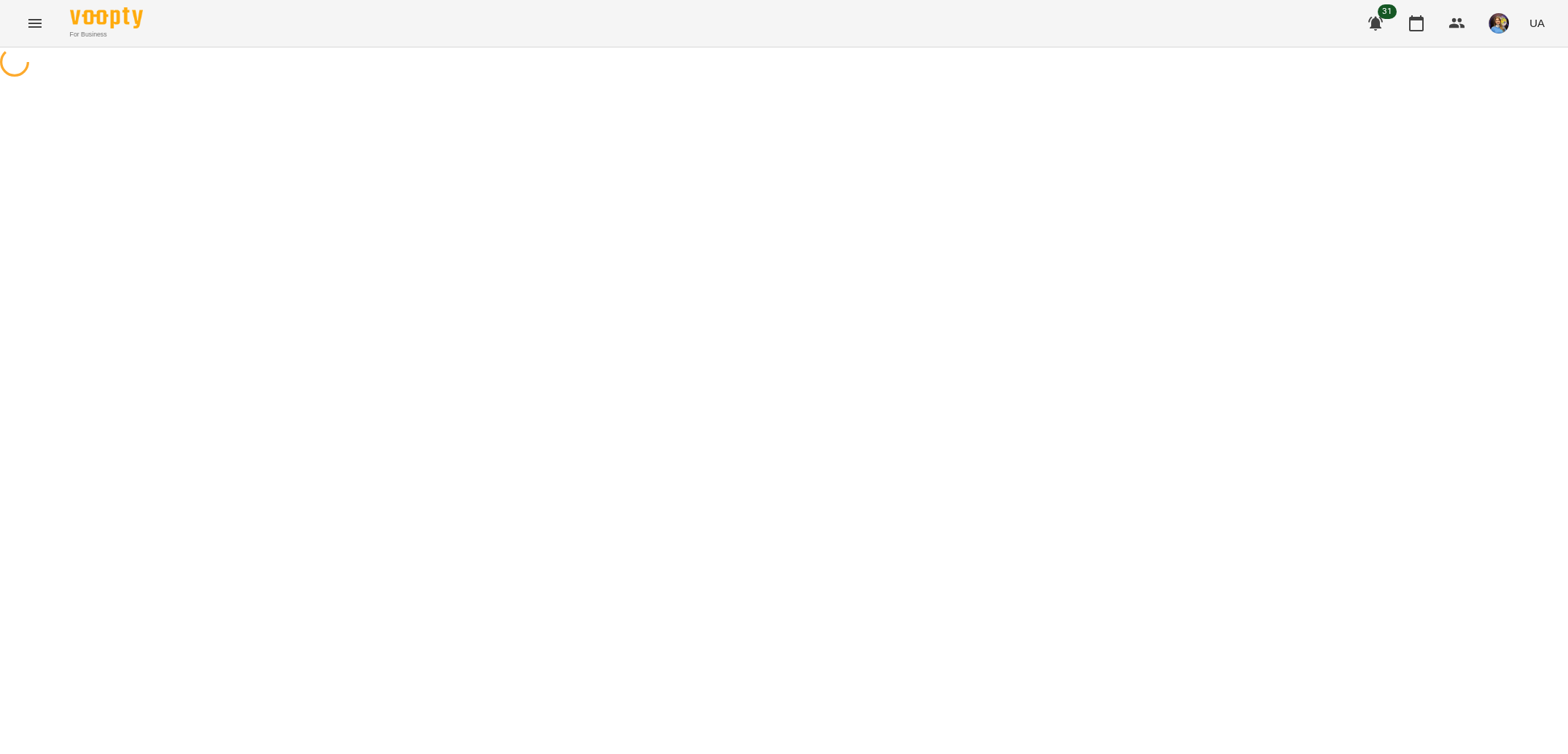
select select "**********"
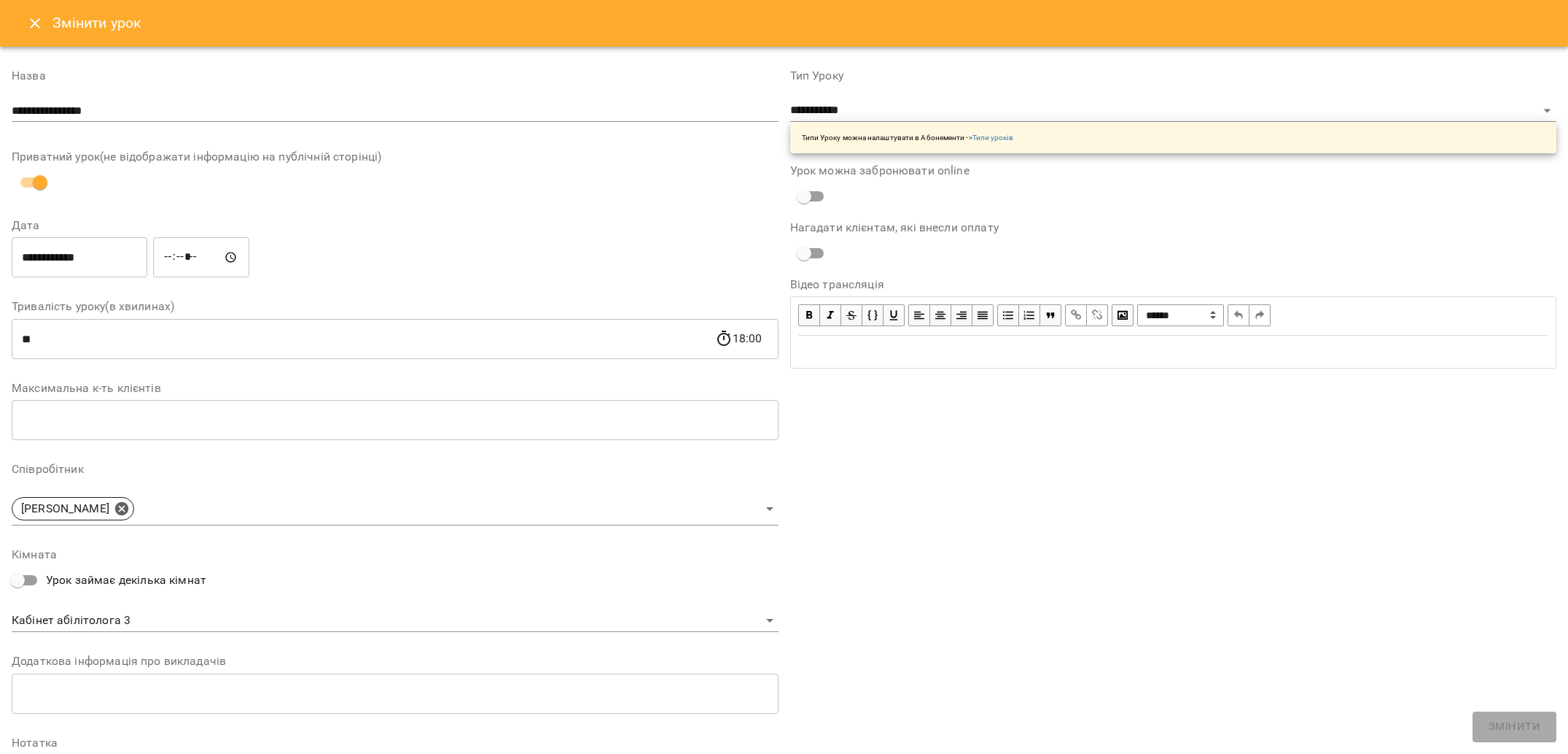
click at [24, 40] on div "Змінити урок" at bounding box center [784, 23] width 1568 height 46
click at [26, 36] on button "Close" at bounding box center [35, 23] width 35 height 35
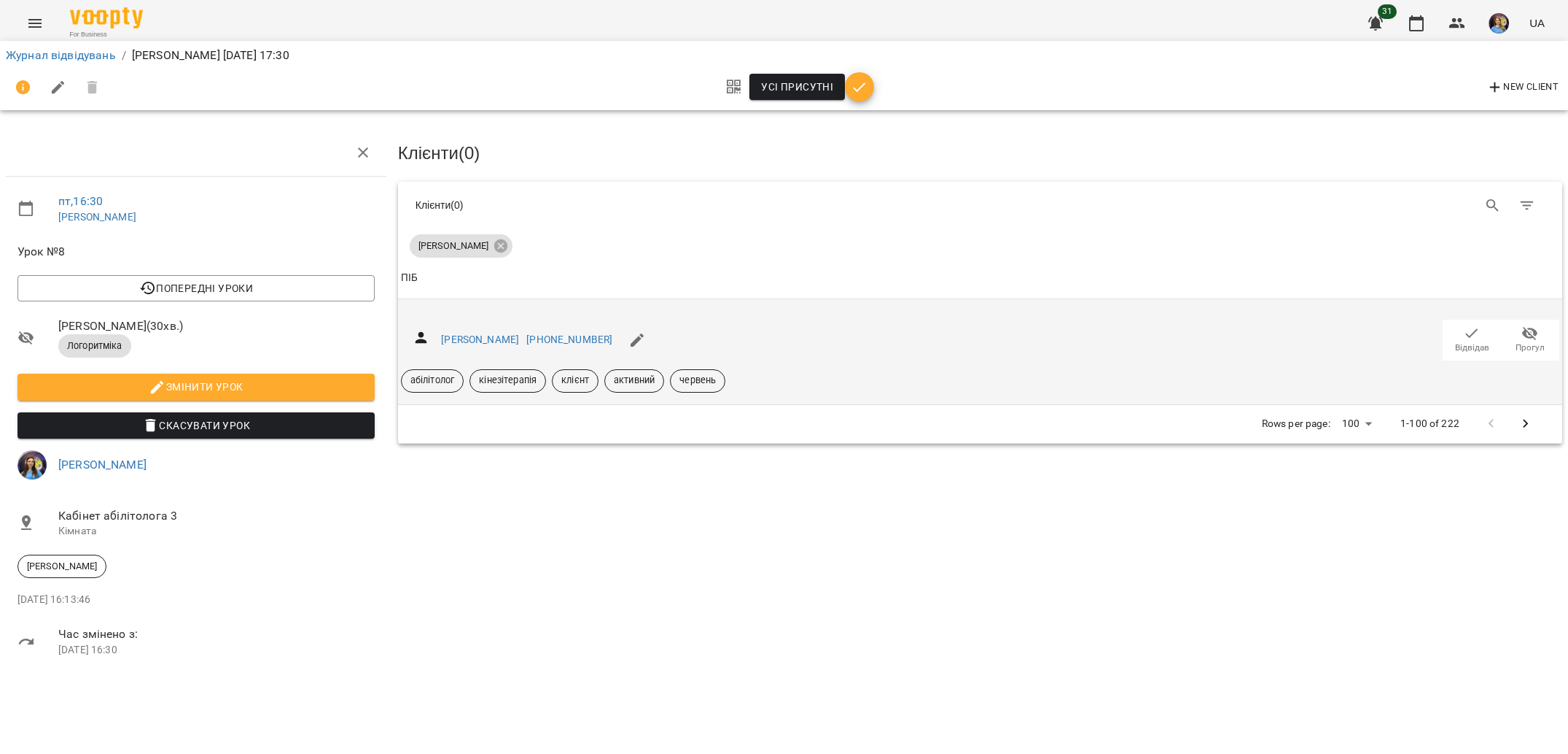
click at [1466, 353] on button "Відвідав" at bounding box center [1472, 340] width 59 height 40
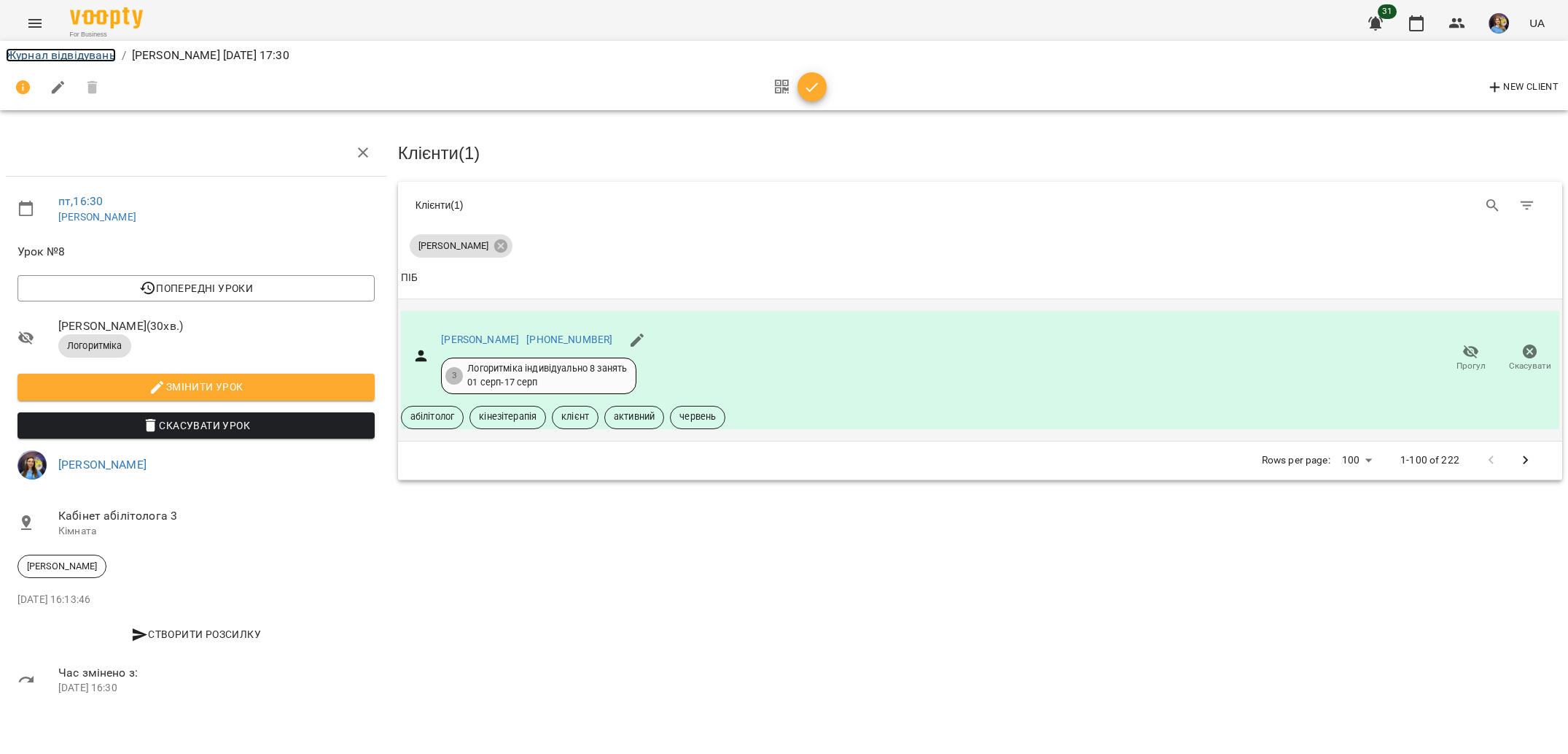
click at [101, 52] on link "Журнал відвідувань" at bounding box center [61, 55] width 110 height 13
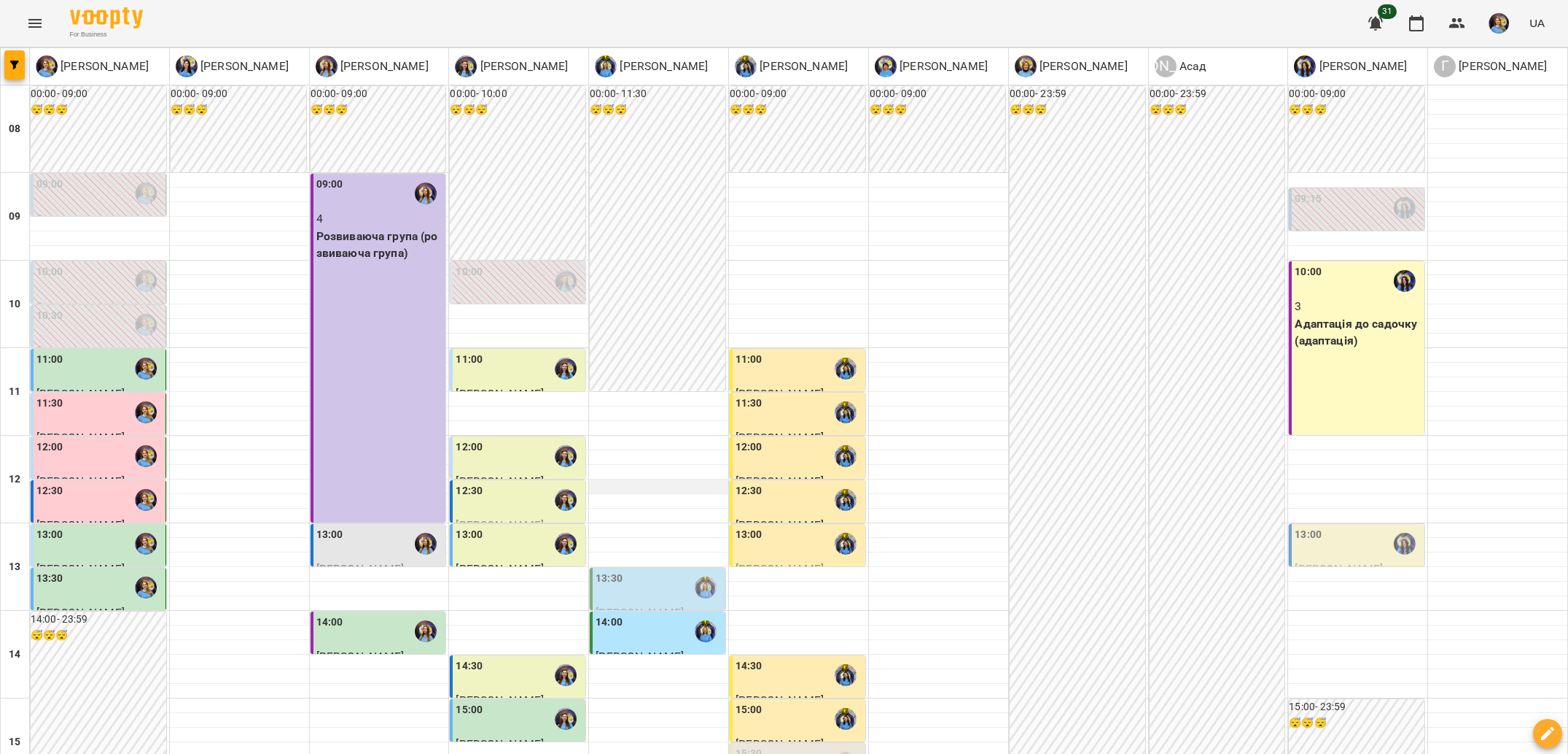
scroll to position [565, 0]
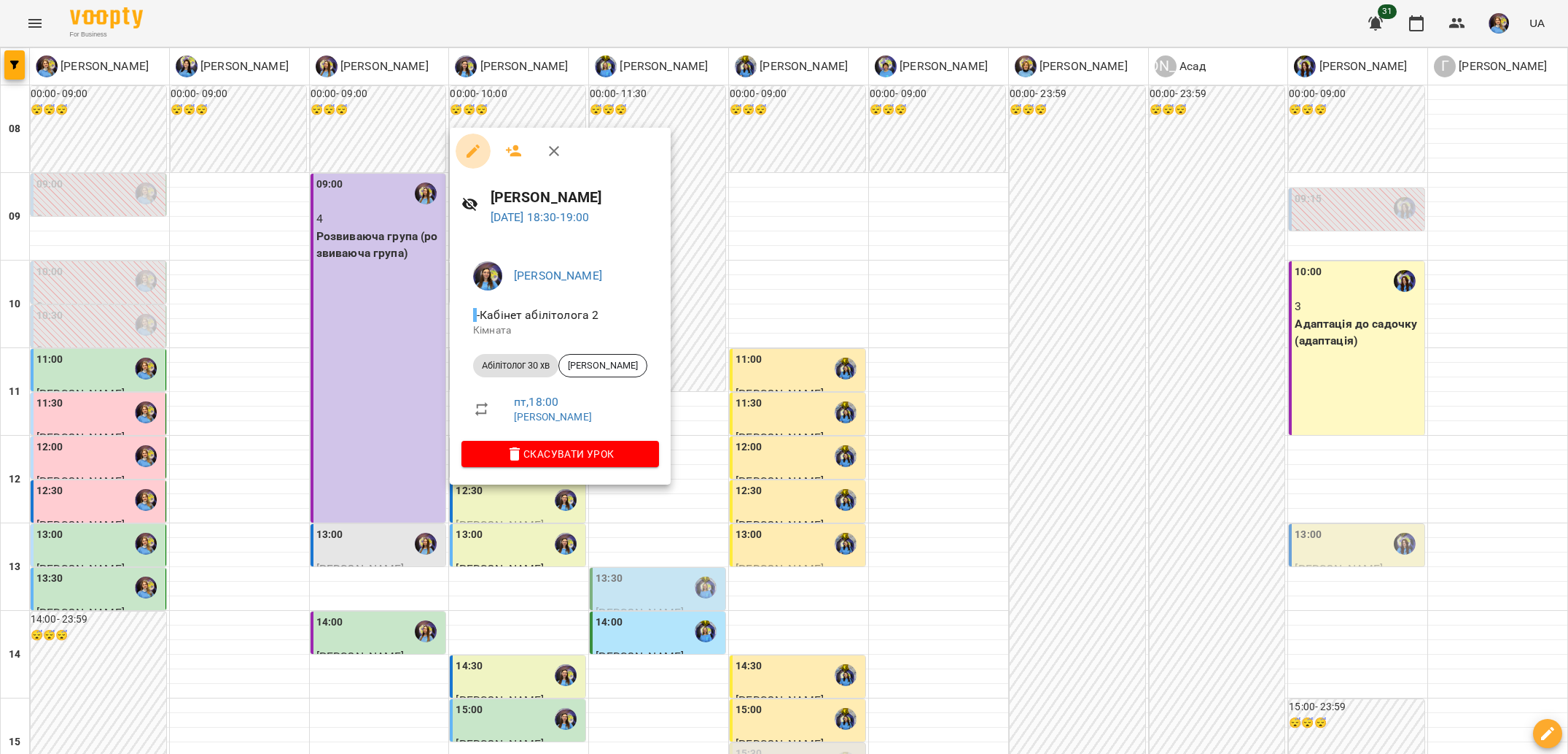
click at [462, 149] on button "button" at bounding box center [473, 151] width 35 height 35
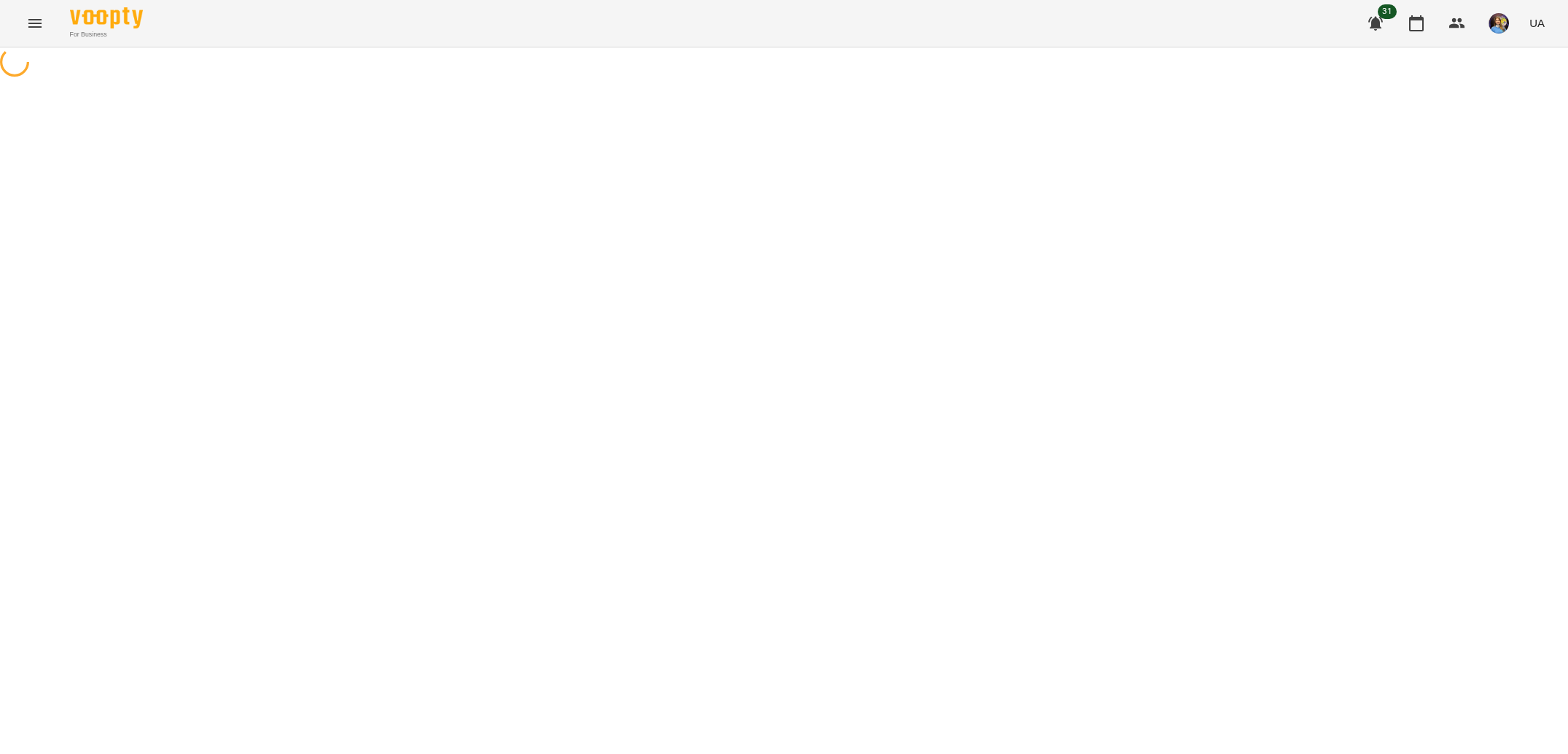
select select "**********"
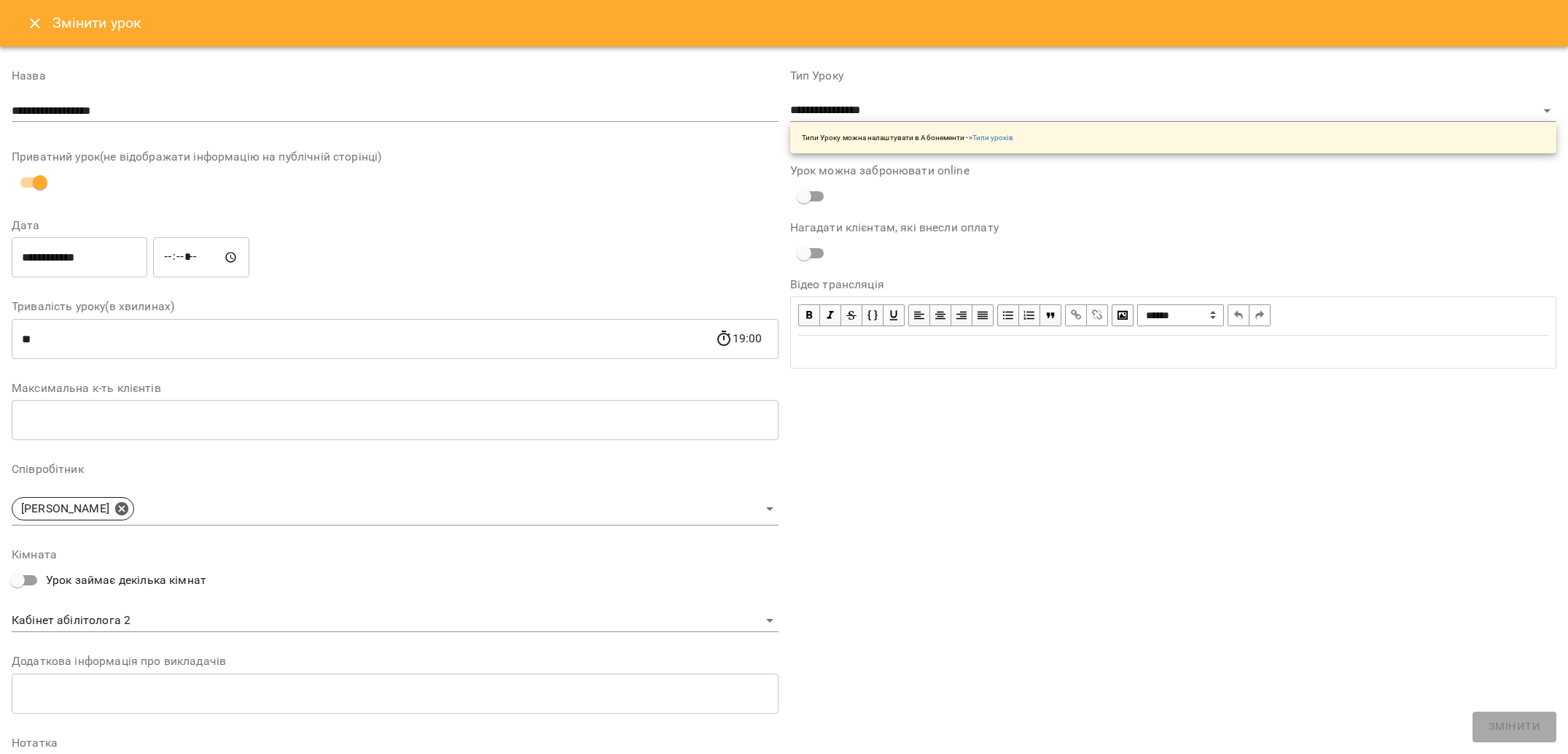
click at [32, 35] on button "Close" at bounding box center [35, 23] width 35 height 35
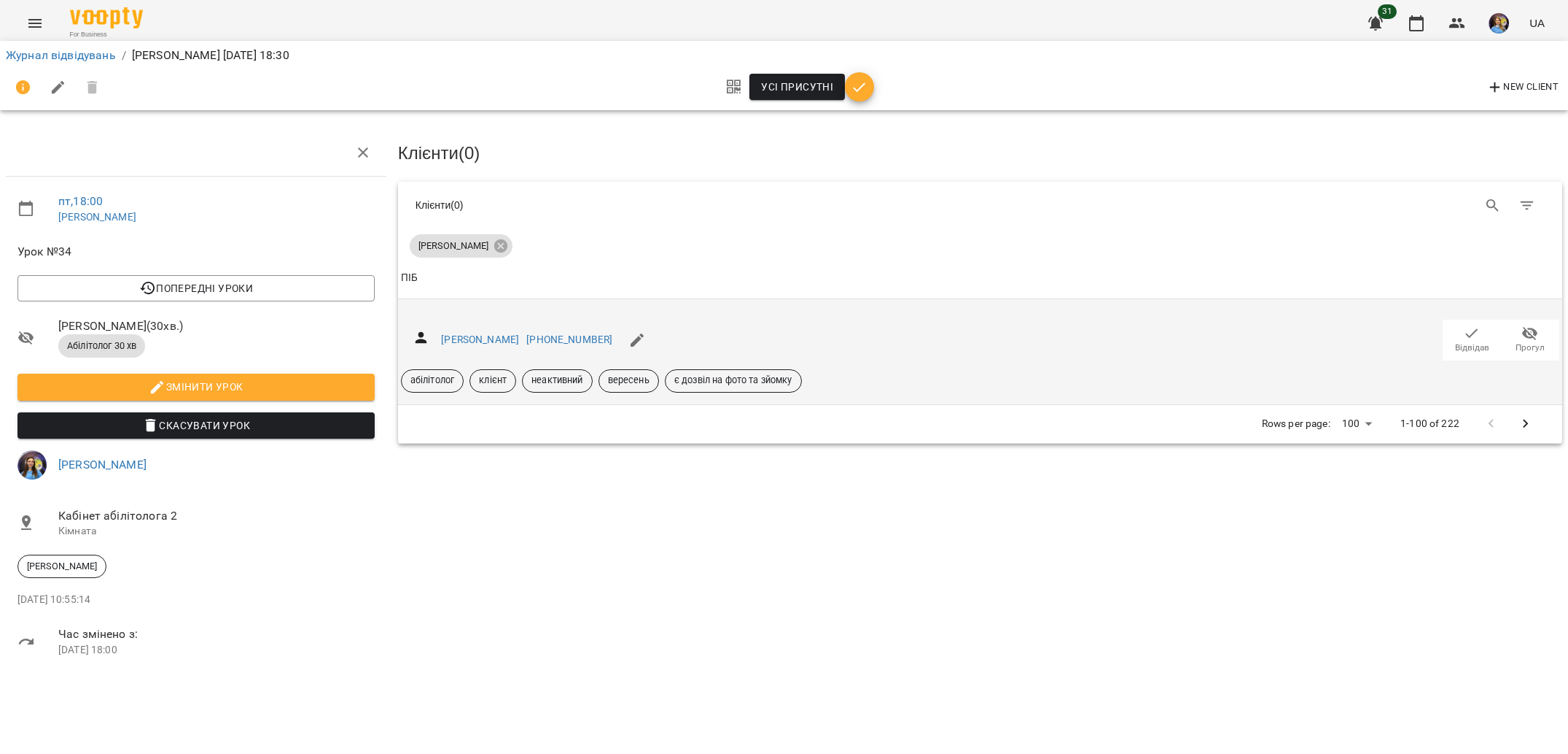
click at [1466, 325] on icon "button" at bounding box center [1472, 333] width 17 height 17
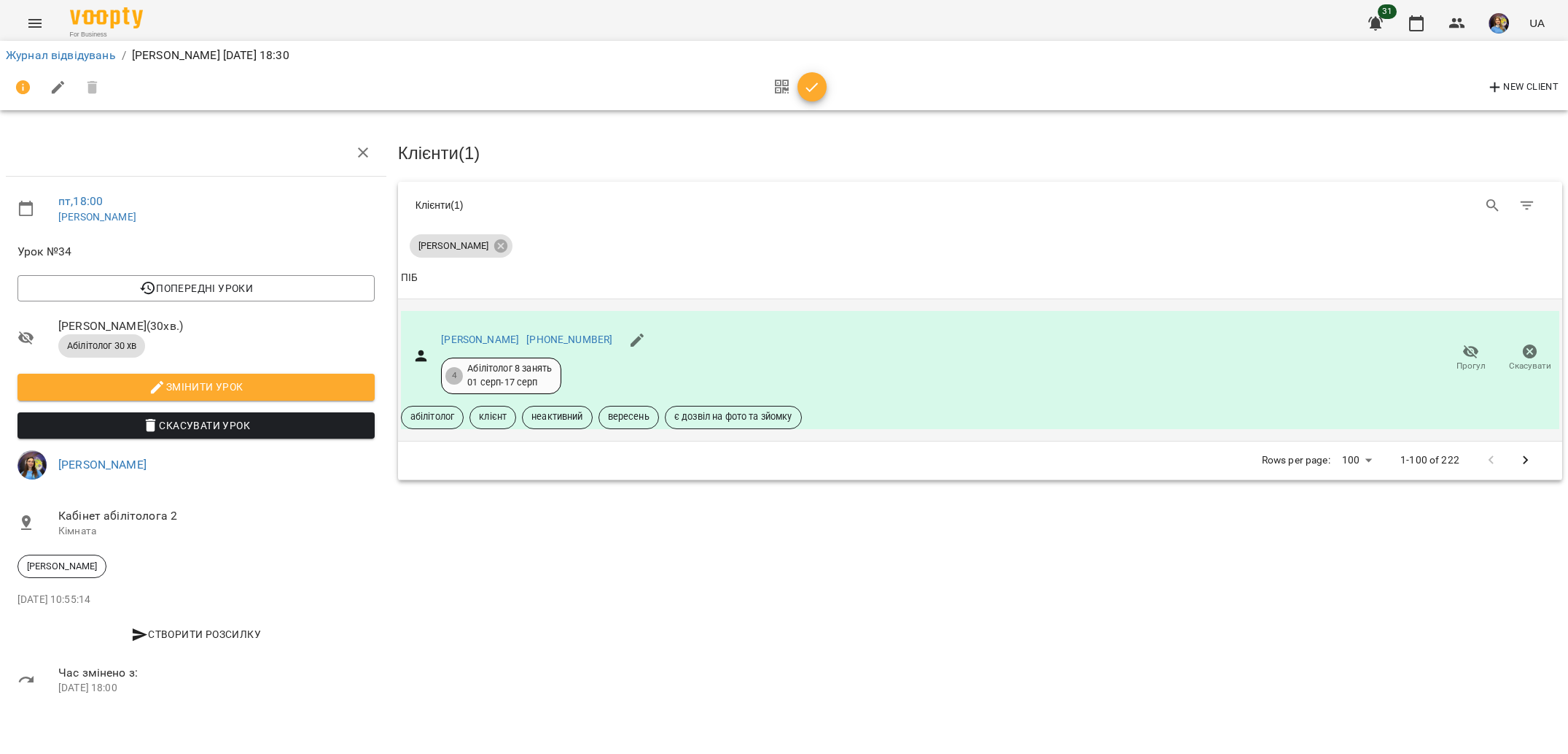
click at [26, 43] on div "Журнал відвідувань / Базілєва Катерина чт, 14 серп 2025 18:30" at bounding box center [784, 55] width 1562 height 23
click at [26, 46] on li "Журнал відвідувань" at bounding box center [61, 55] width 110 height 17
click at [35, 50] on link "Журнал відвідувань" at bounding box center [61, 55] width 110 height 13
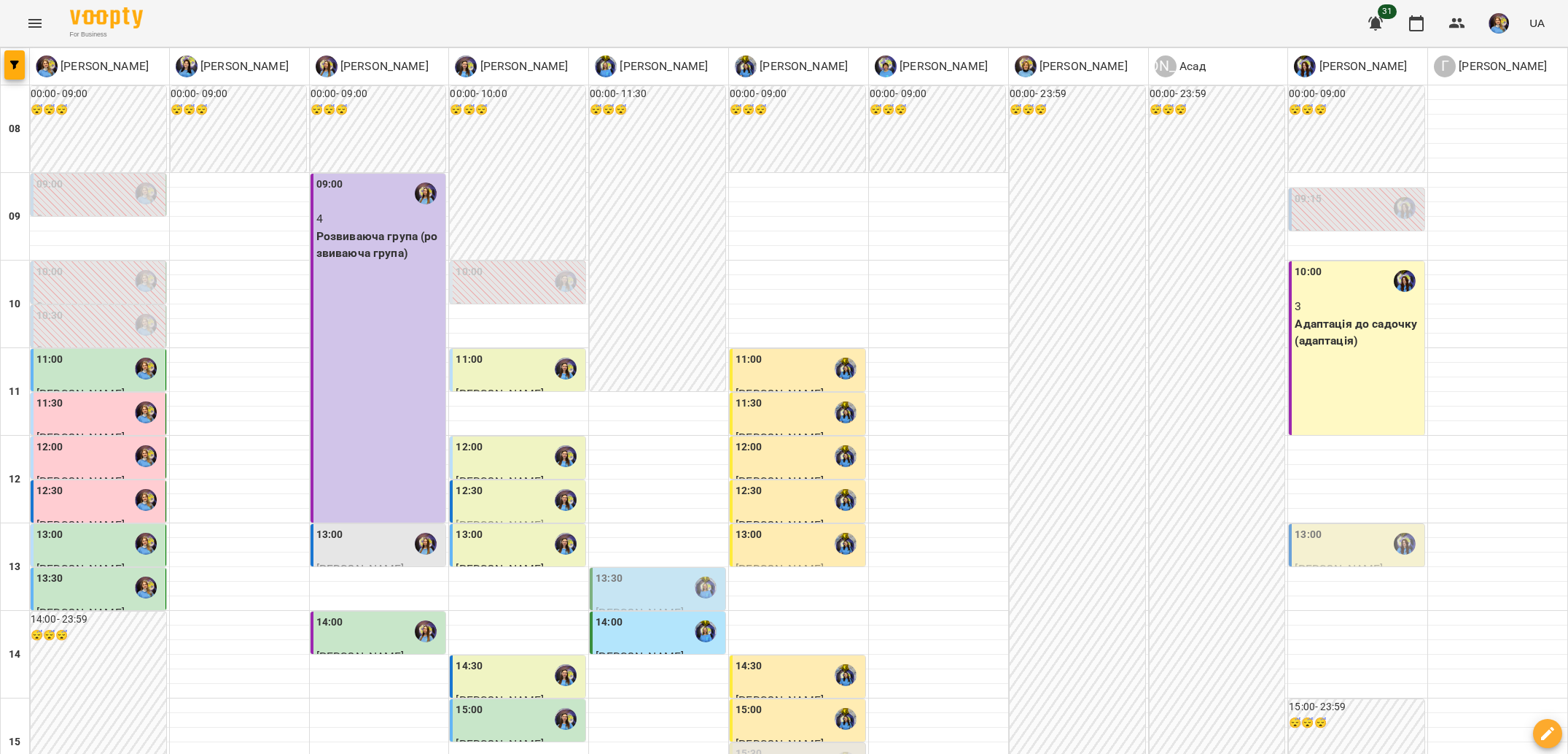
scroll to position [444, 0]
click at [778, 745] on div "15:30" at bounding box center [799, 762] width 127 height 34
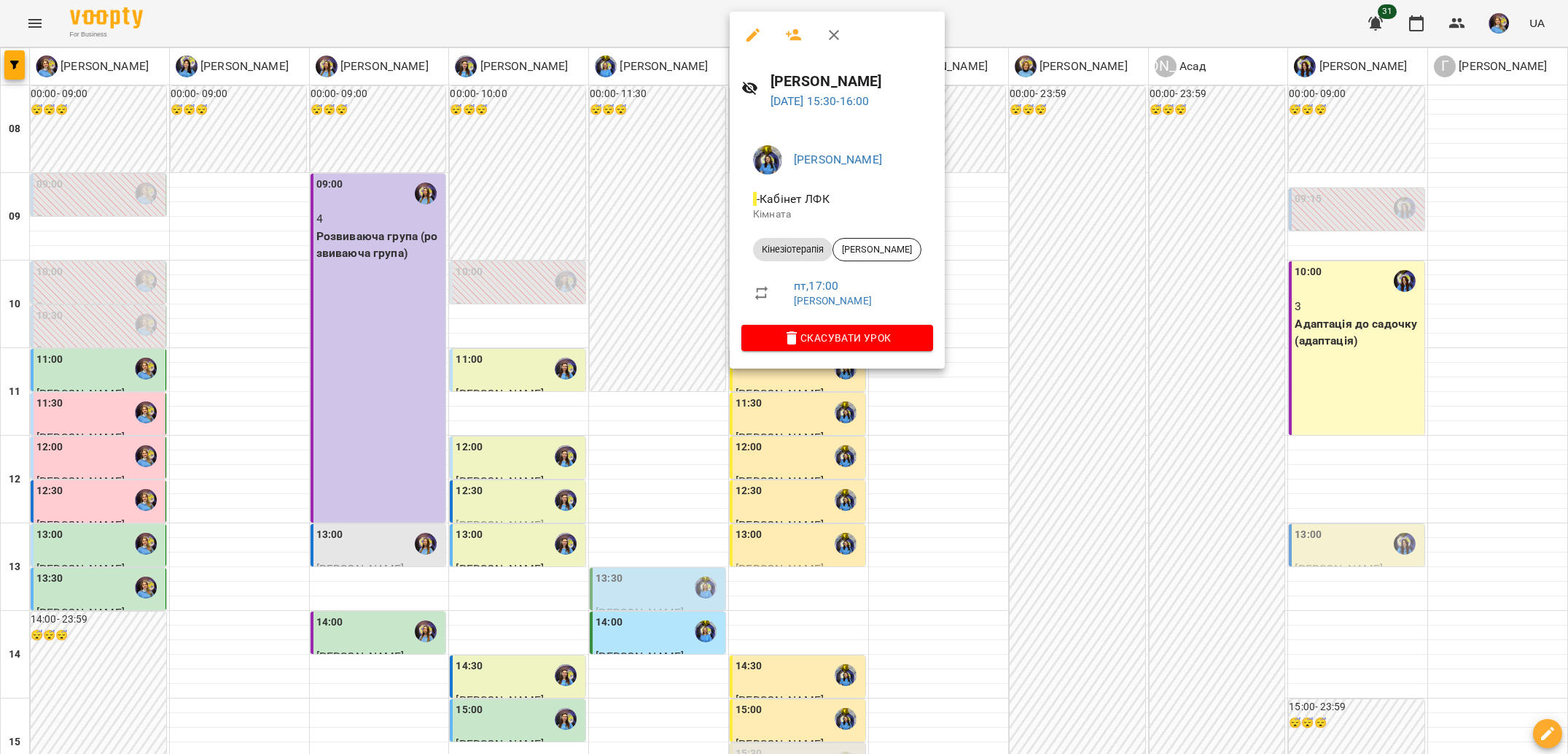
click at [749, 38] on icon "button" at bounding box center [754, 36] width 13 height 13
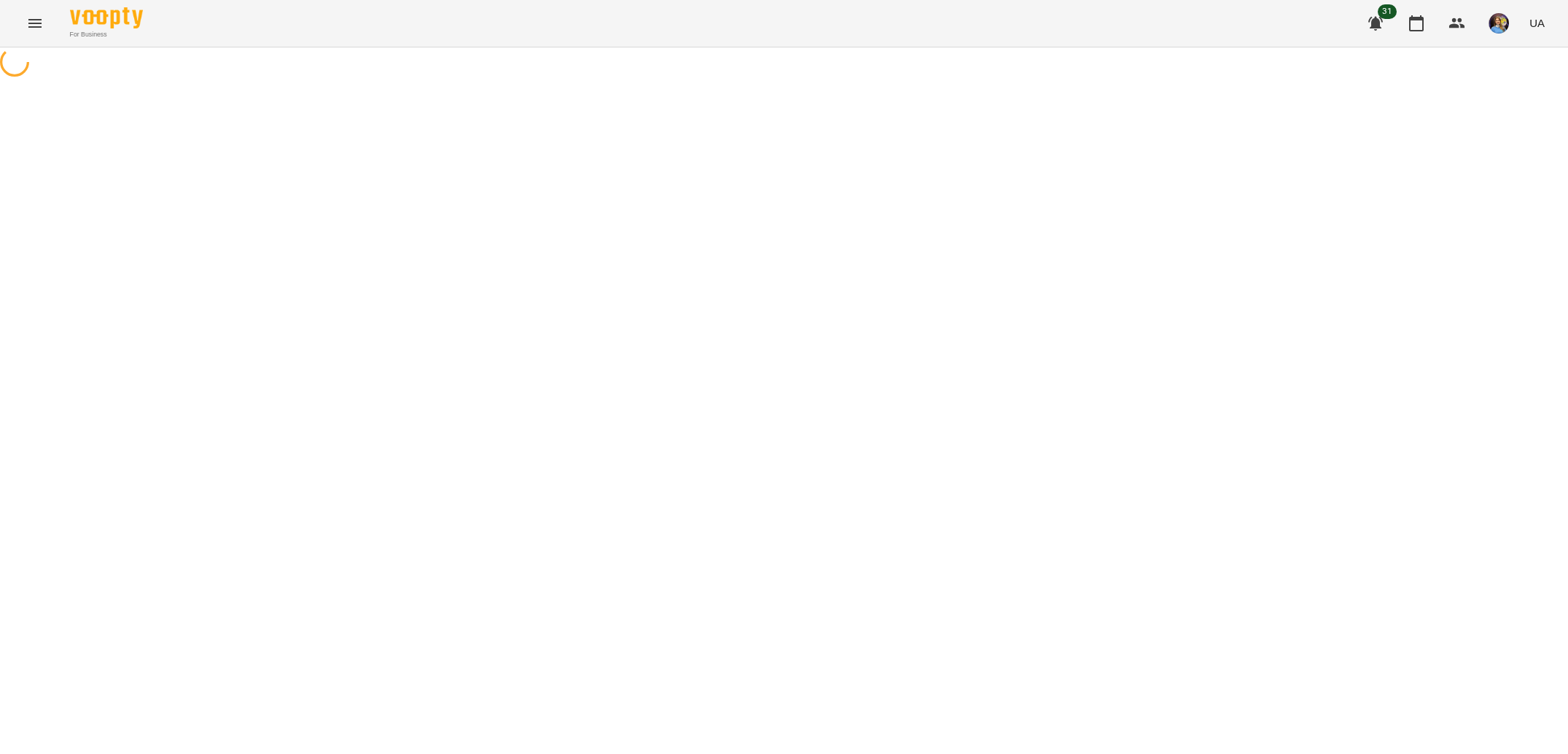
select select "**********"
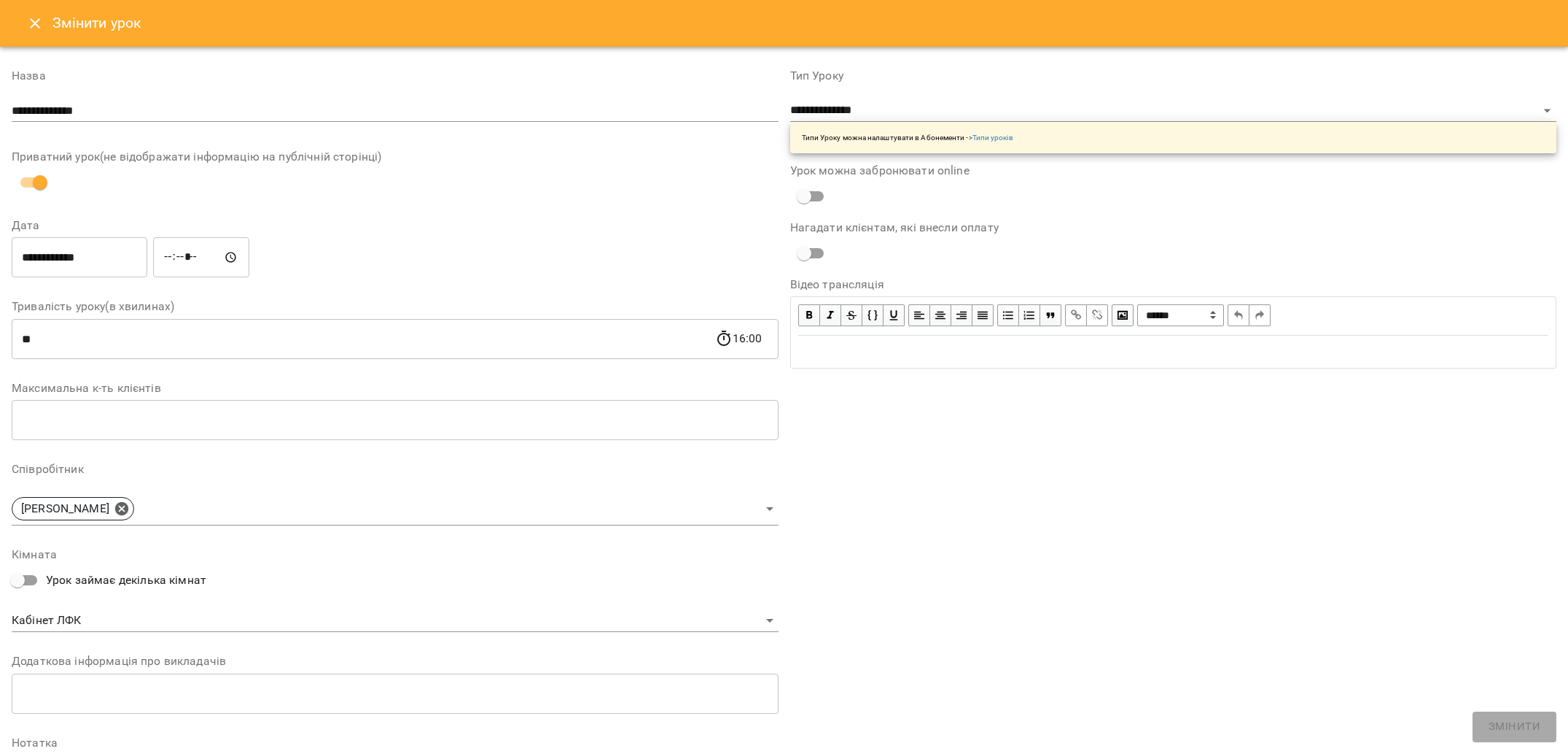
click at [41, 35] on button "Close" at bounding box center [35, 23] width 35 height 35
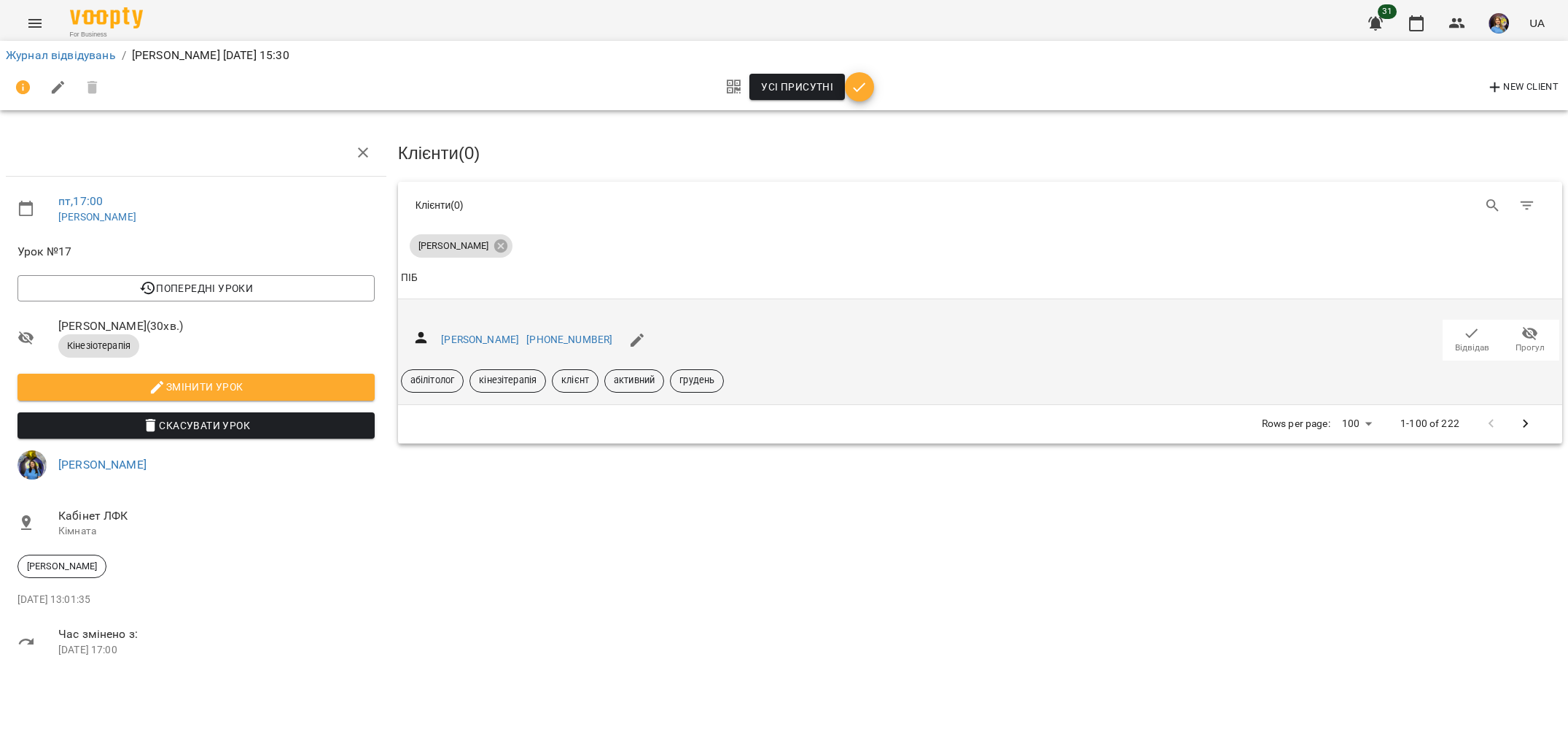
click at [1458, 332] on span "Відвідав" at bounding box center [1472, 339] width 40 height 29
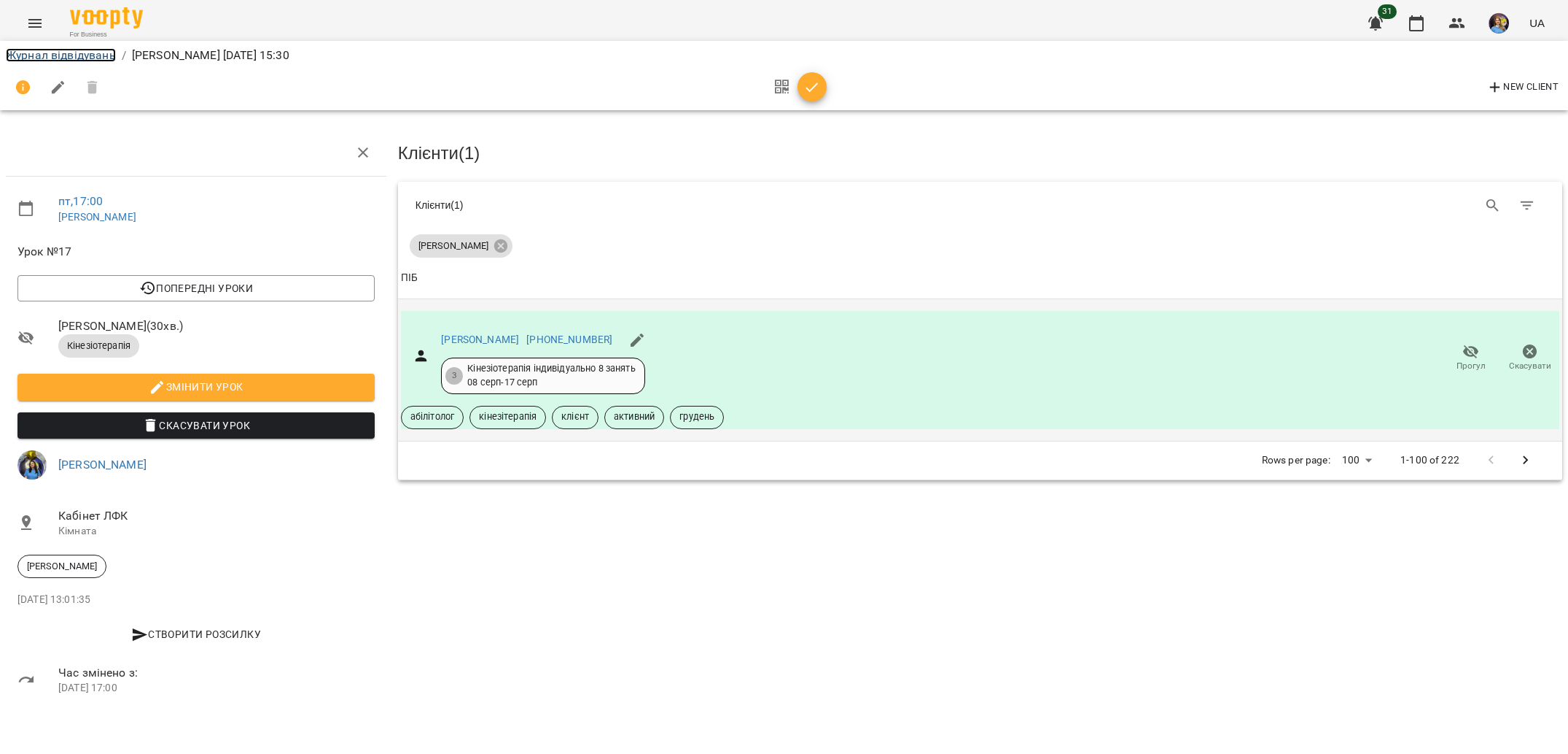
click at [103, 60] on link "Журнал відвідувань" at bounding box center [61, 55] width 110 height 13
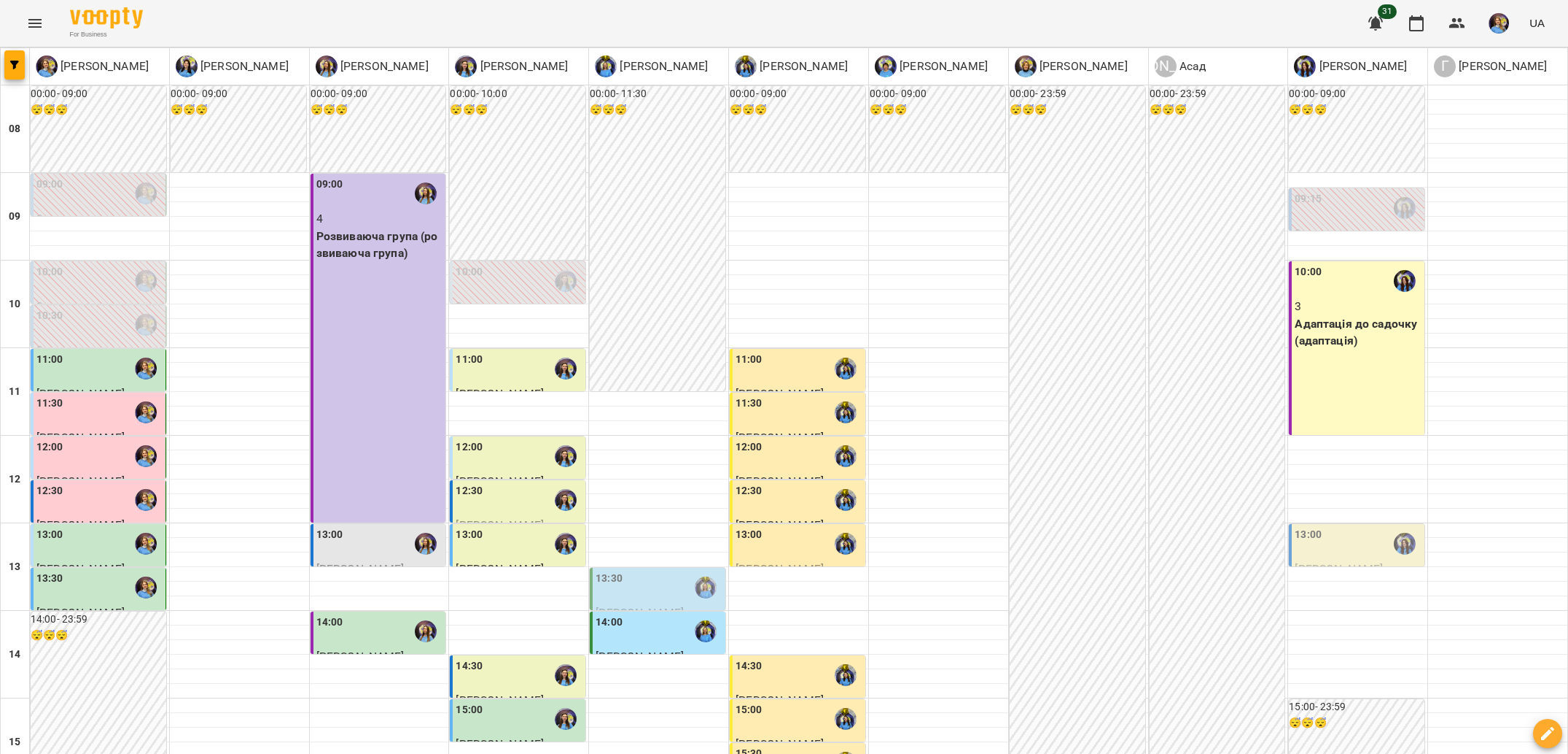
scroll to position [156, 0]
click at [1336, 527] on div "13:00" at bounding box center [1358, 543] width 127 height 34
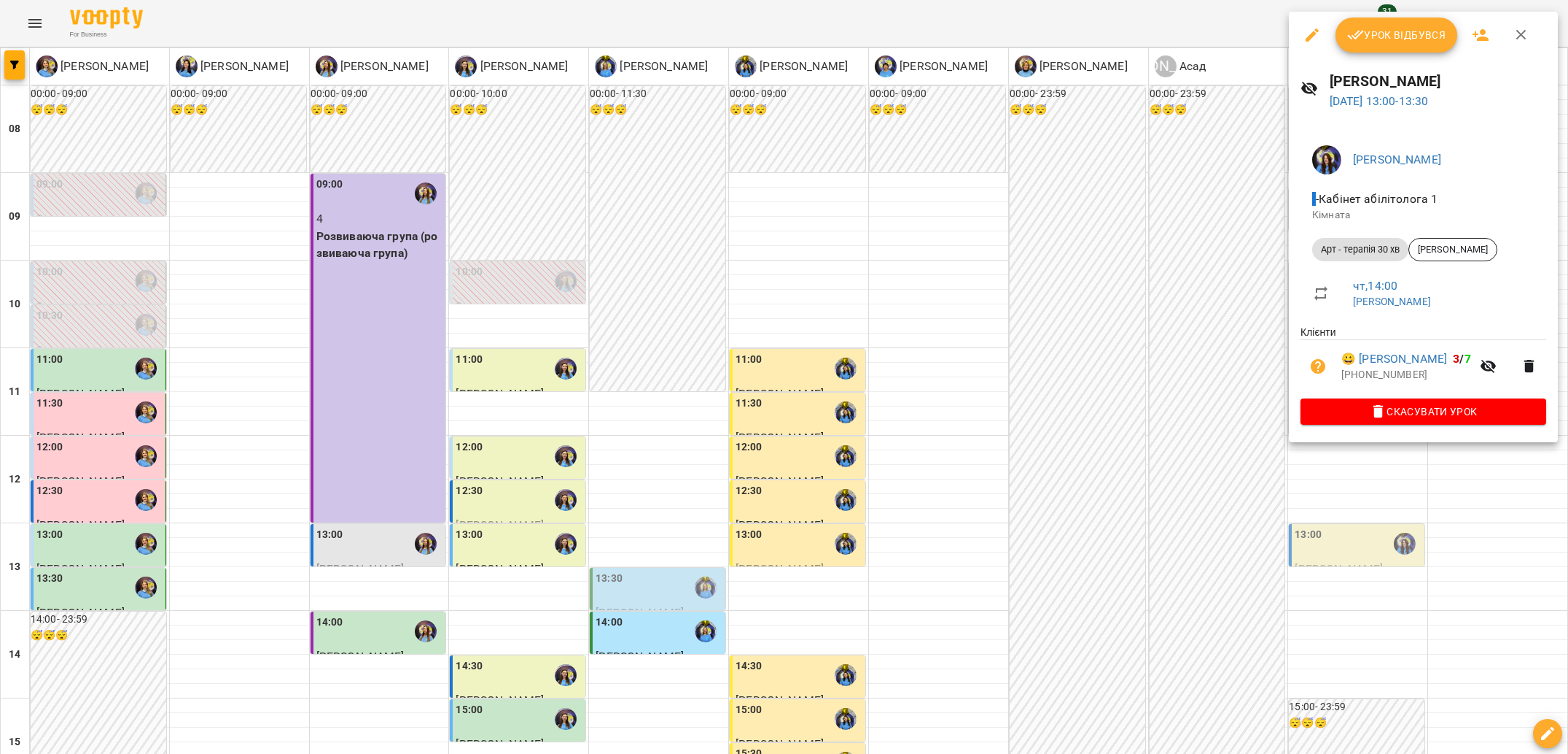
click at [1222, 390] on div at bounding box center [784, 377] width 1568 height 754
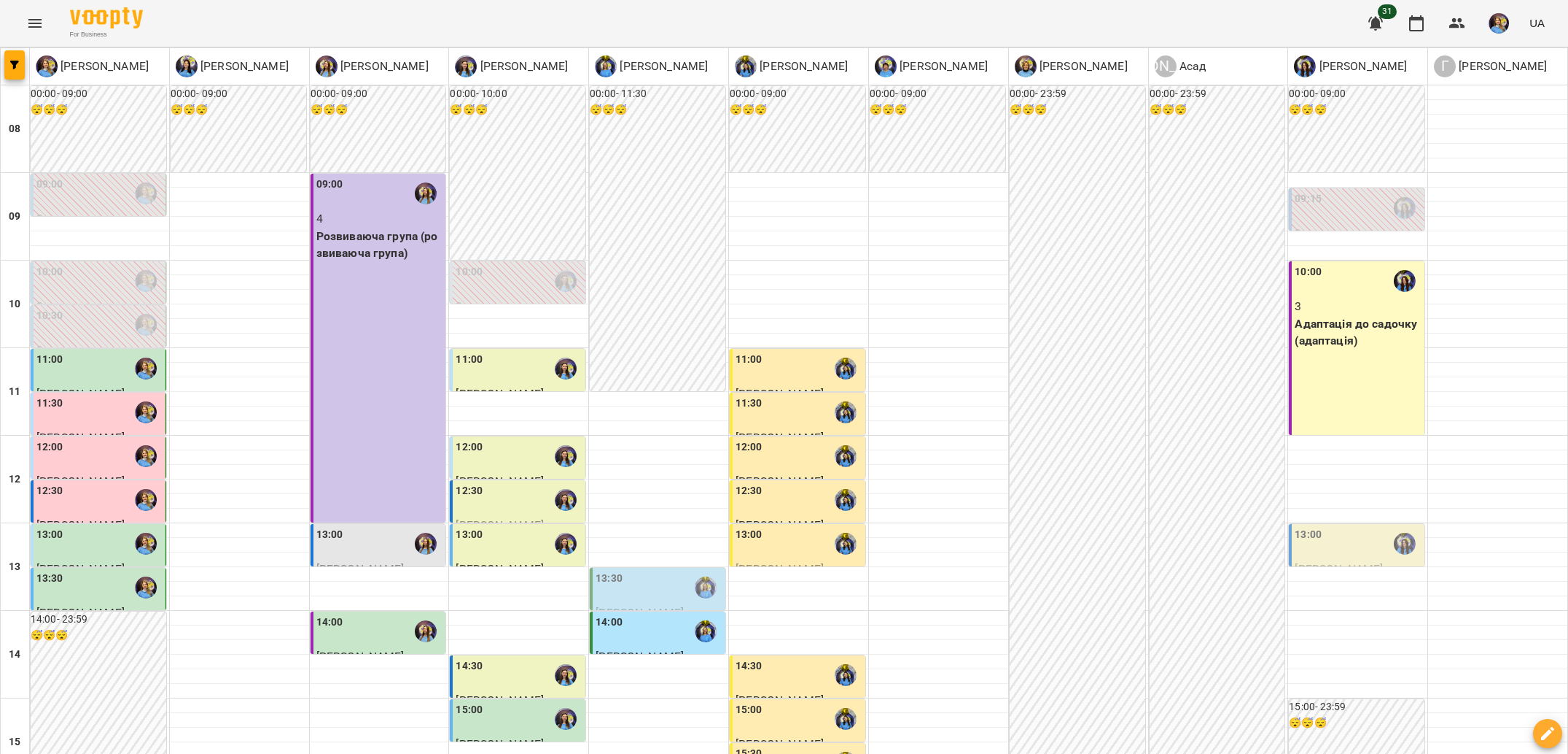
scroll to position [282, 0]
click at [636, 570] on div "13:30" at bounding box center [659, 586] width 127 height 34
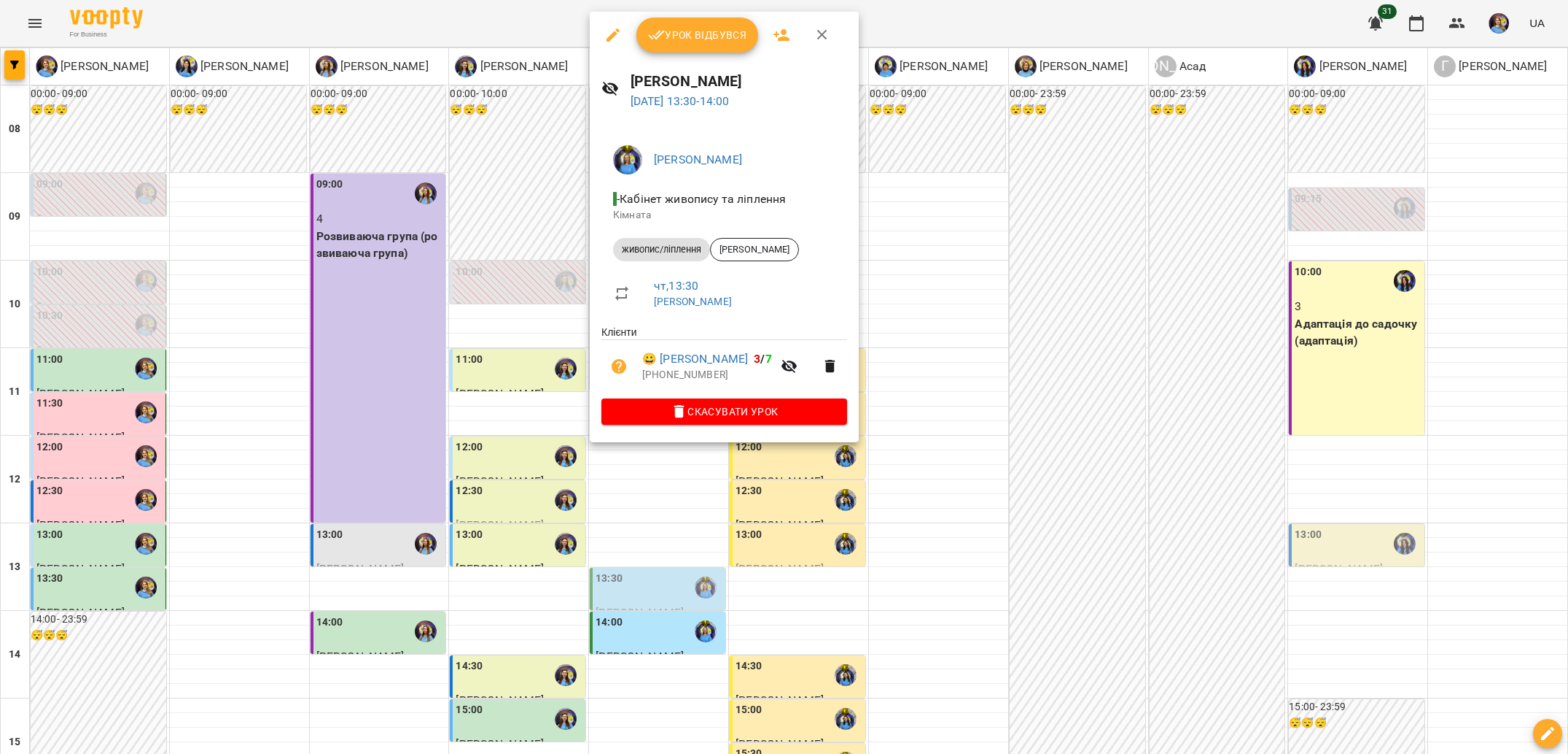
click at [564, 331] on div at bounding box center [784, 377] width 1568 height 754
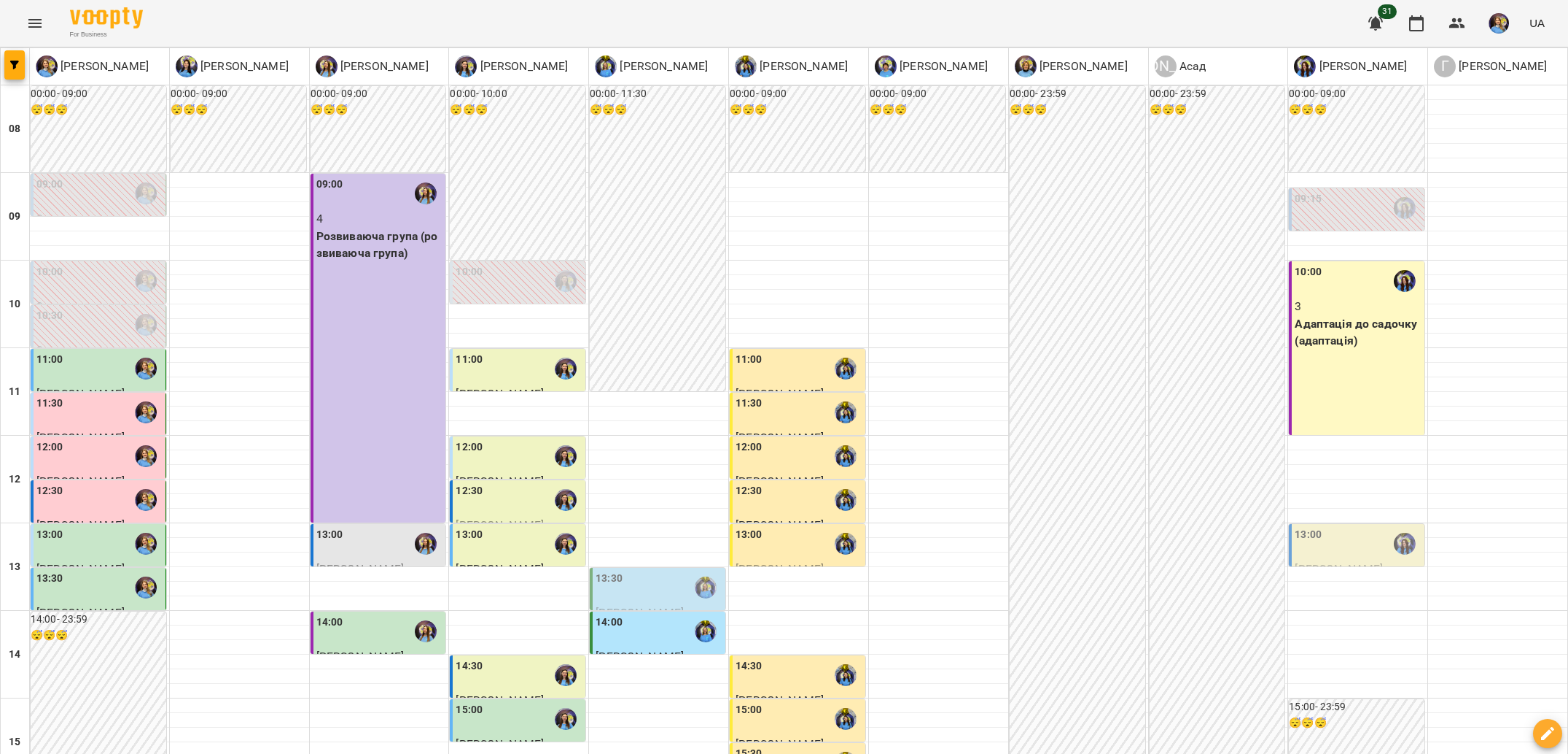
click at [411, 527] on div at bounding box center [425, 543] width 34 height 34
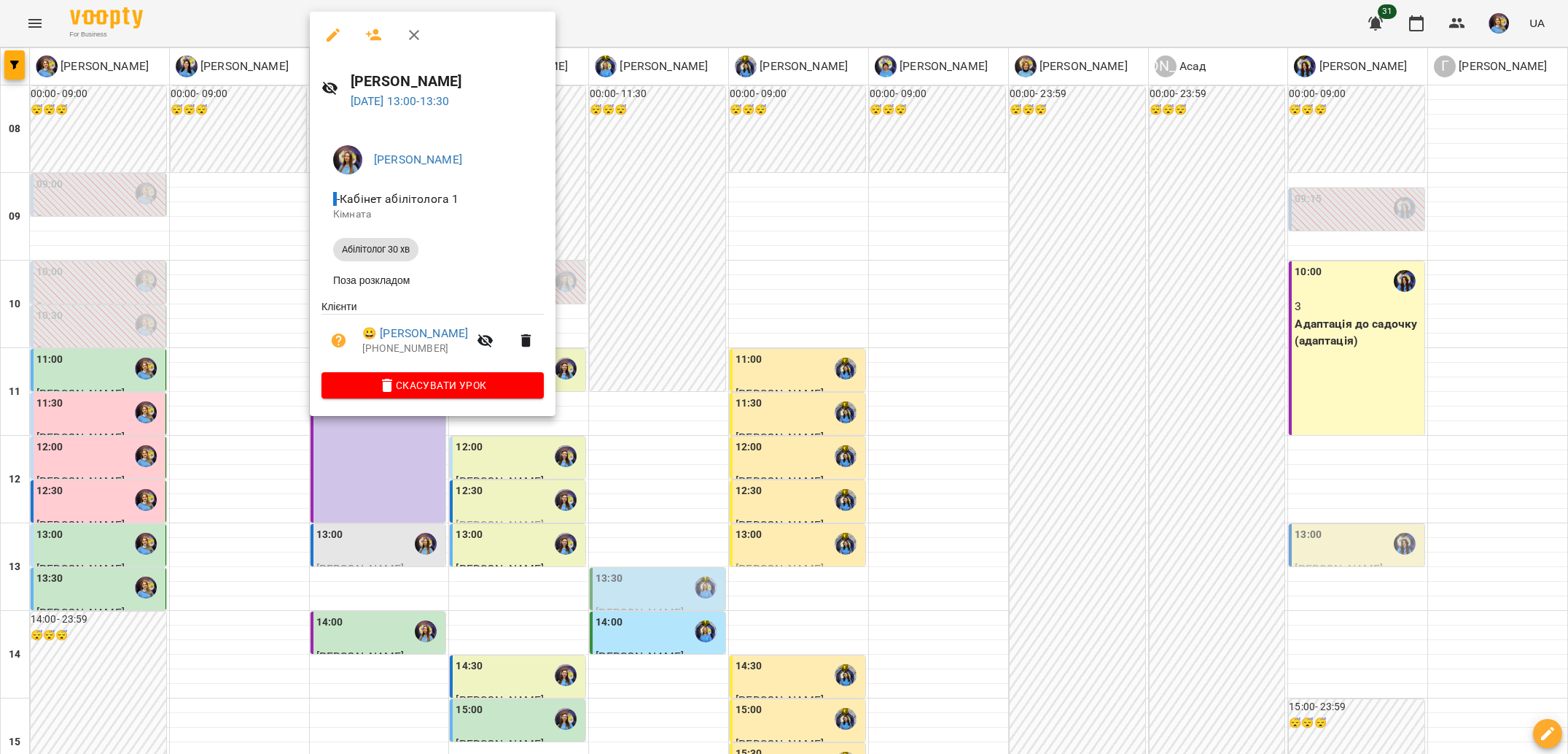
click at [738, 339] on div at bounding box center [784, 377] width 1568 height 754
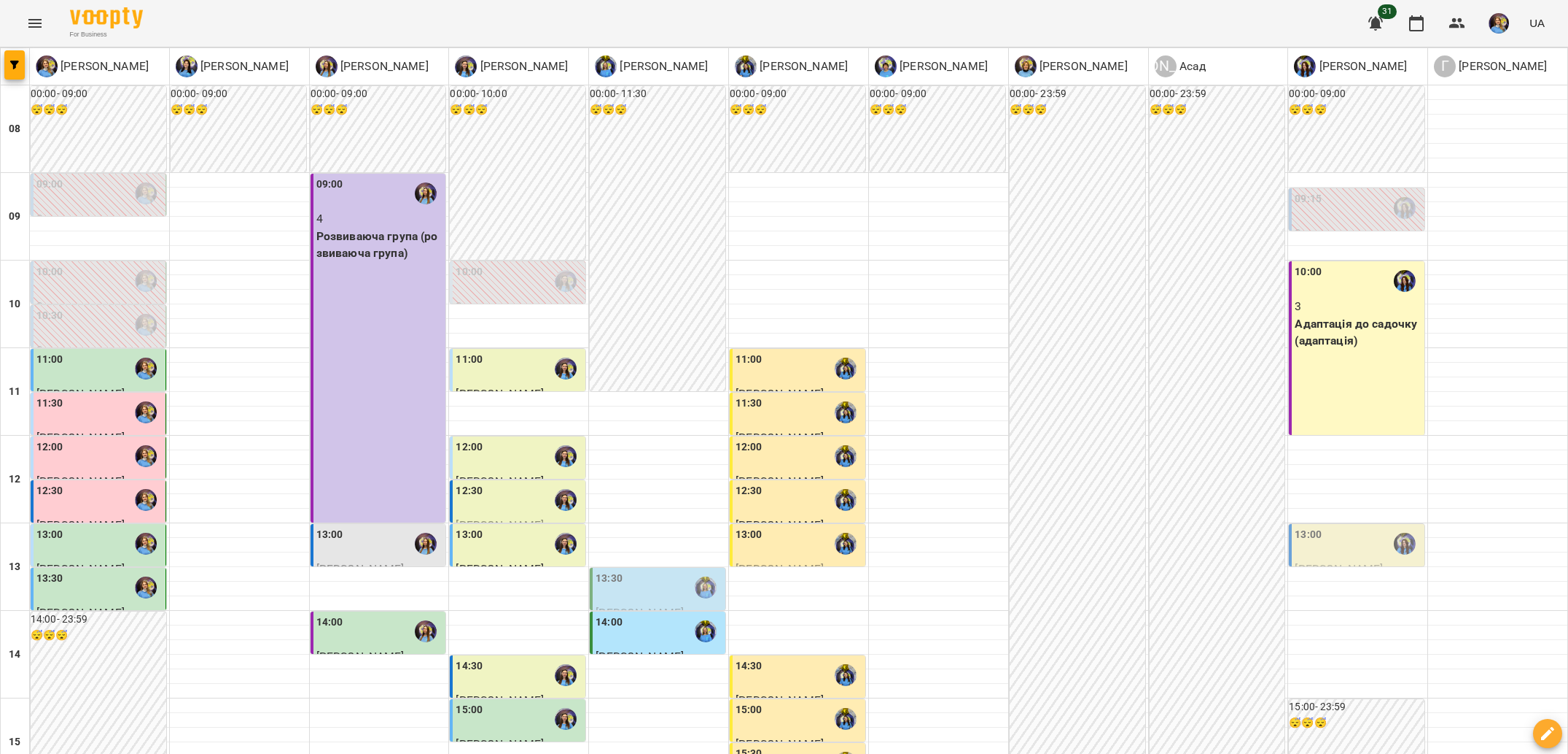
click at [578, 560] on p "Мазур Мартин" at bounding box center [519, 569] width 127 height 17
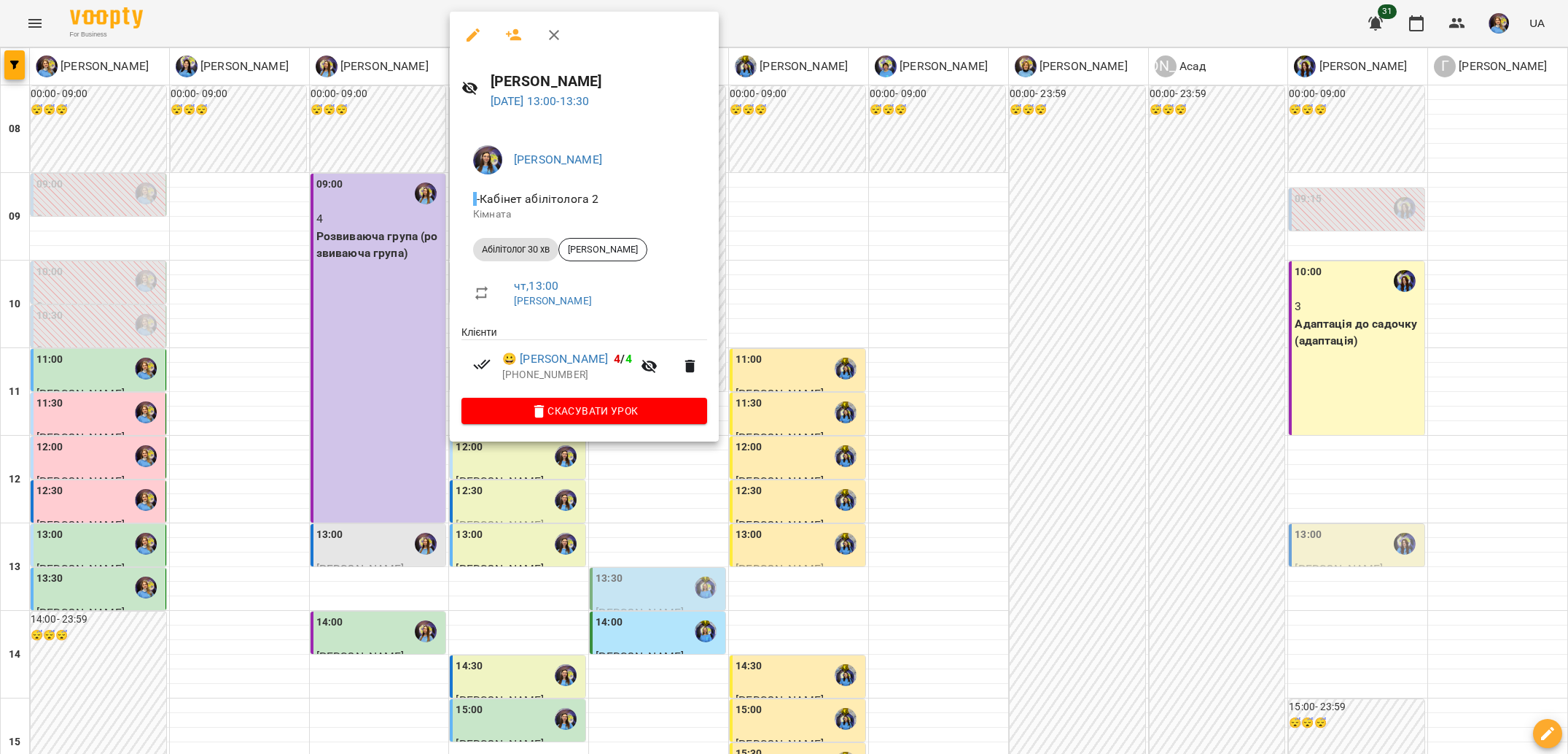
click at [857, 325] on div at bounding box center [784, 377] width 1568 height 754
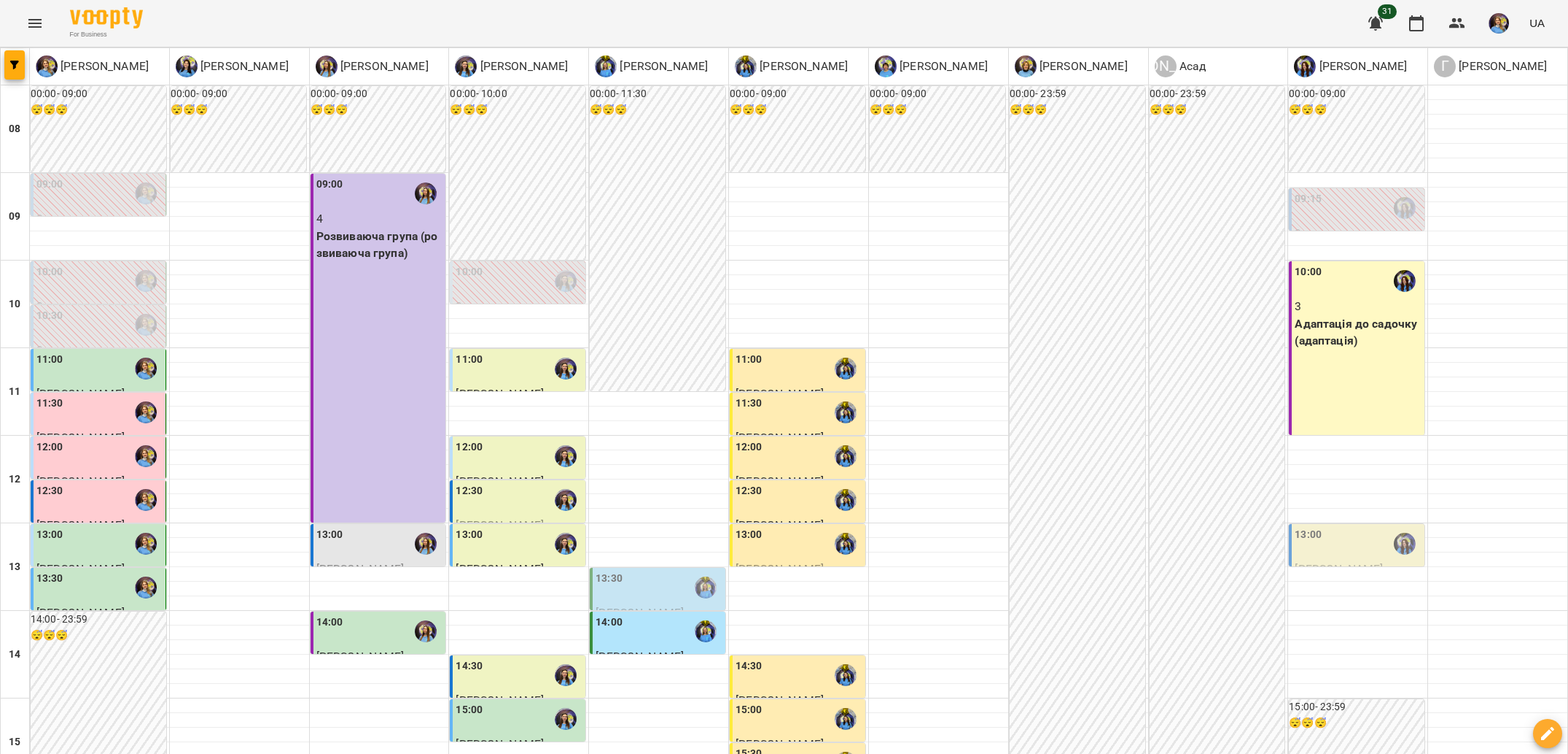
click at [338, 527] on div "13:00" at bounding box center [330, 543] width 27 height 34
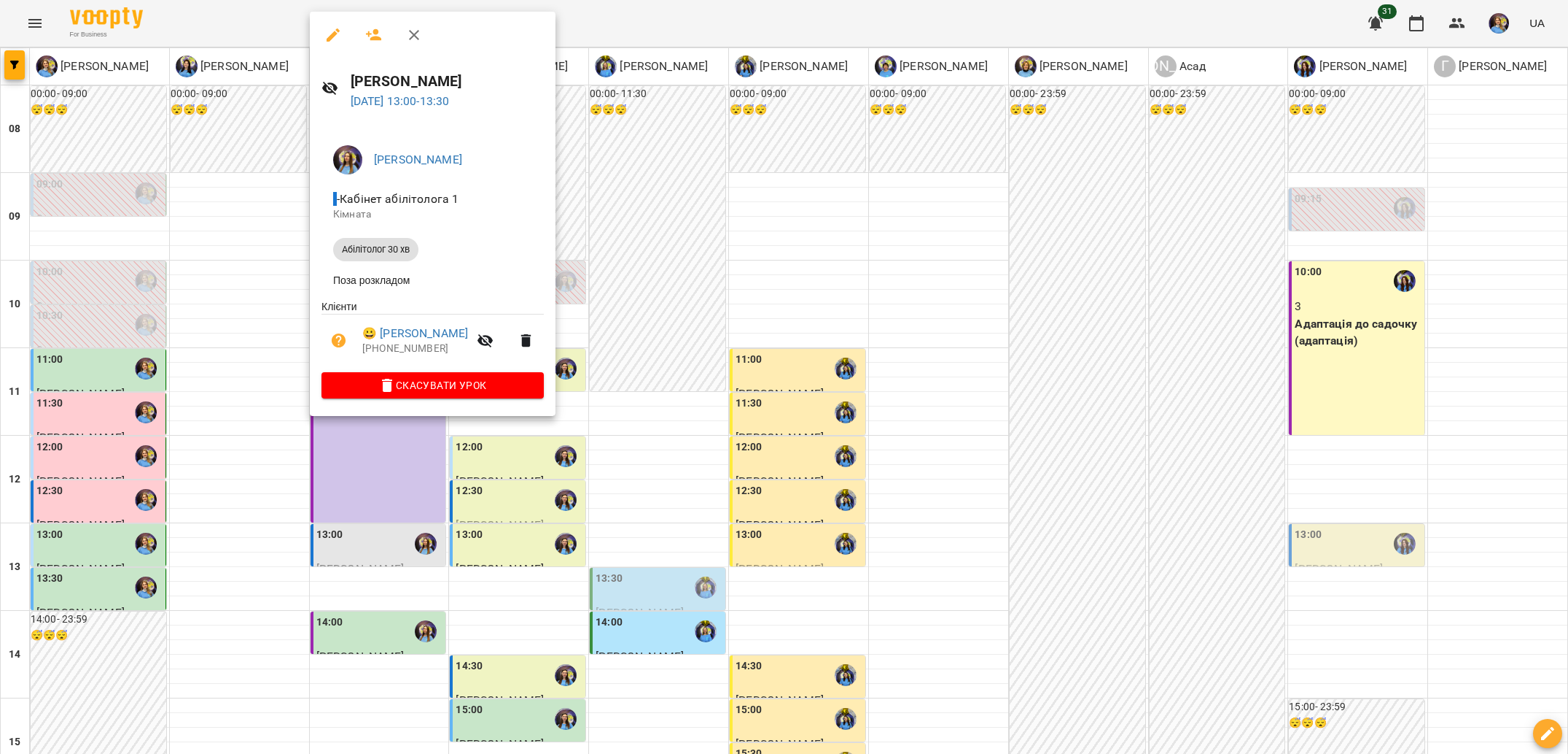
click at [766, 328] on div at bounding box center [784, 377] width 1568 height 754
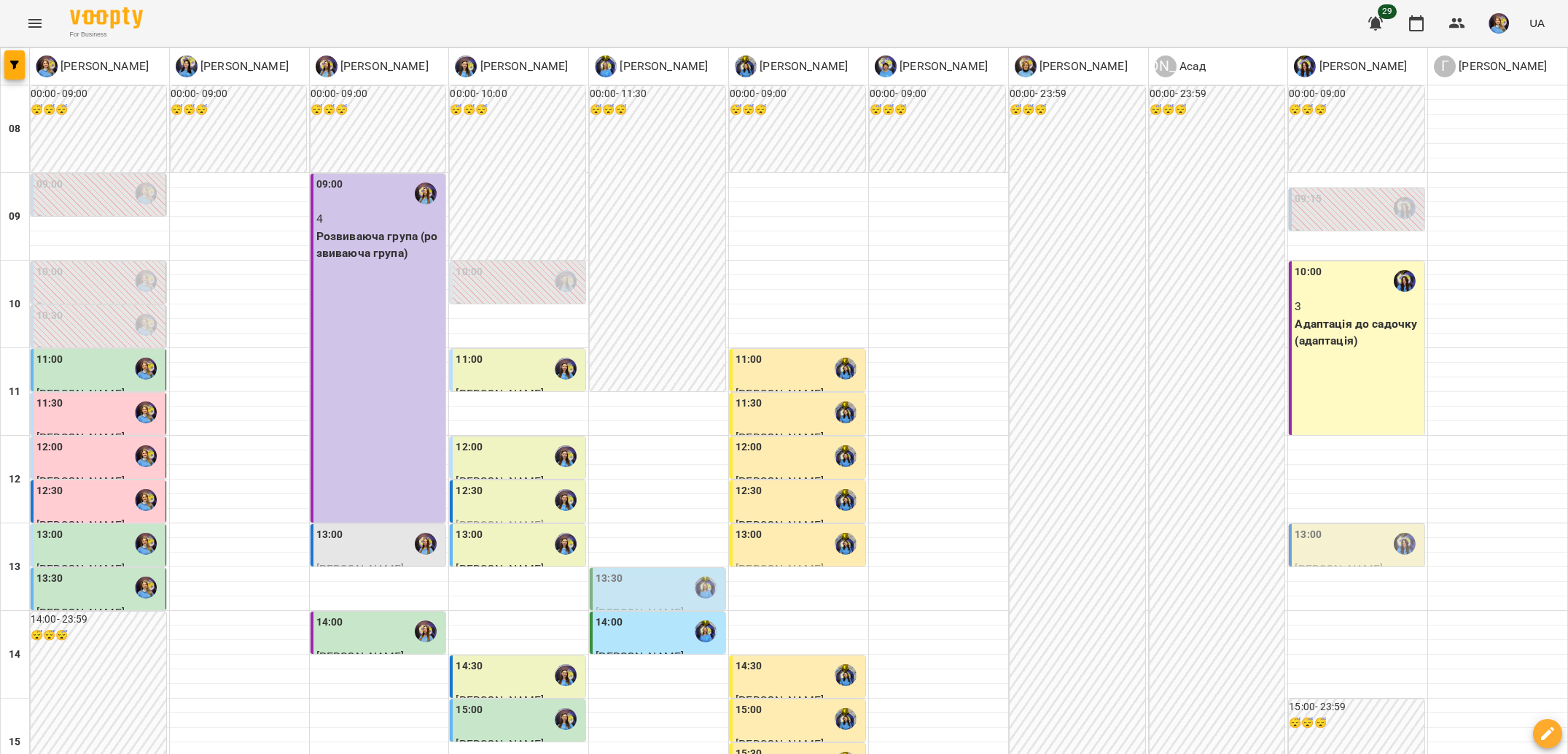
scroll to position [454, 0]
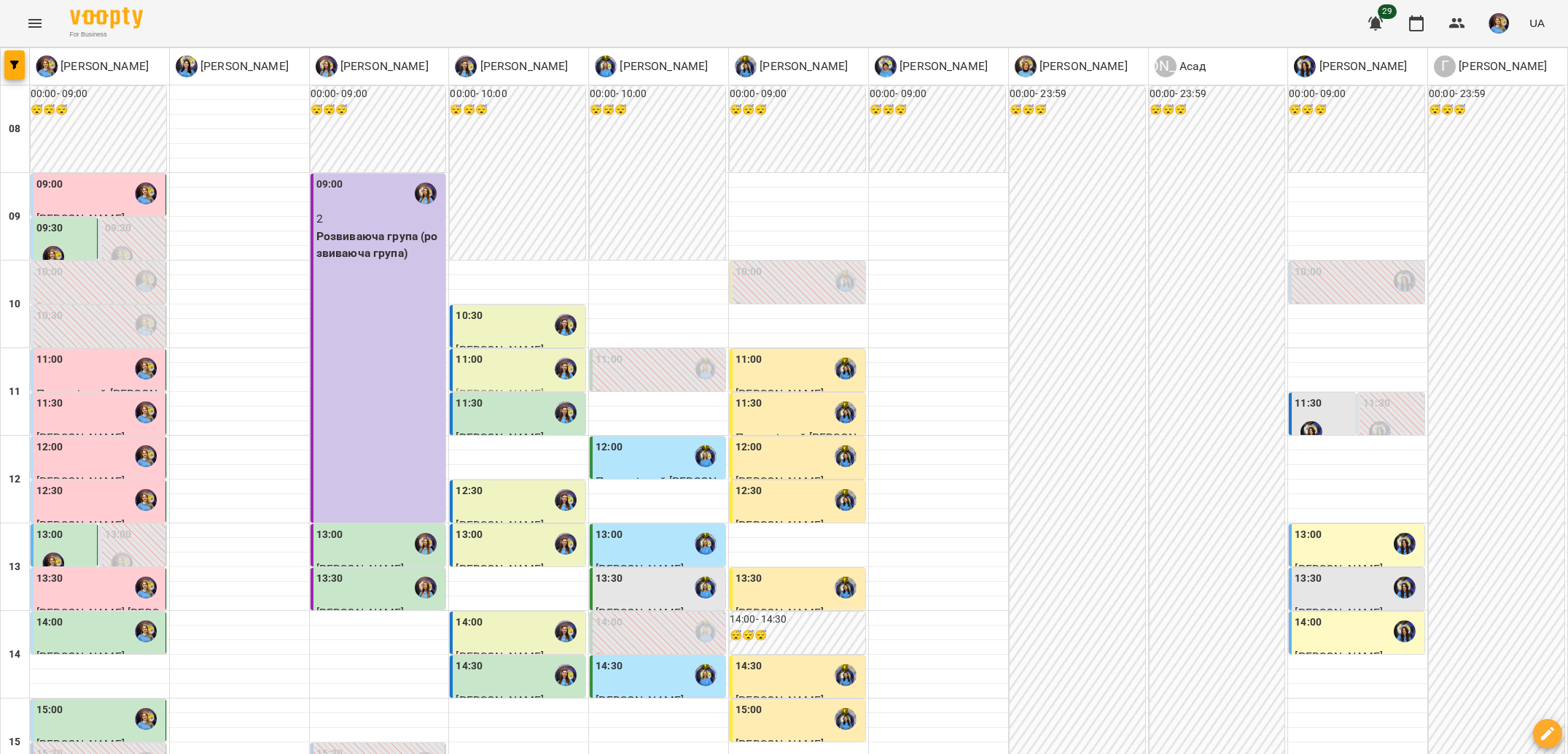
scroll to position [565, 0]
